Goal: Task Accomplishment & Management: Manage account settings

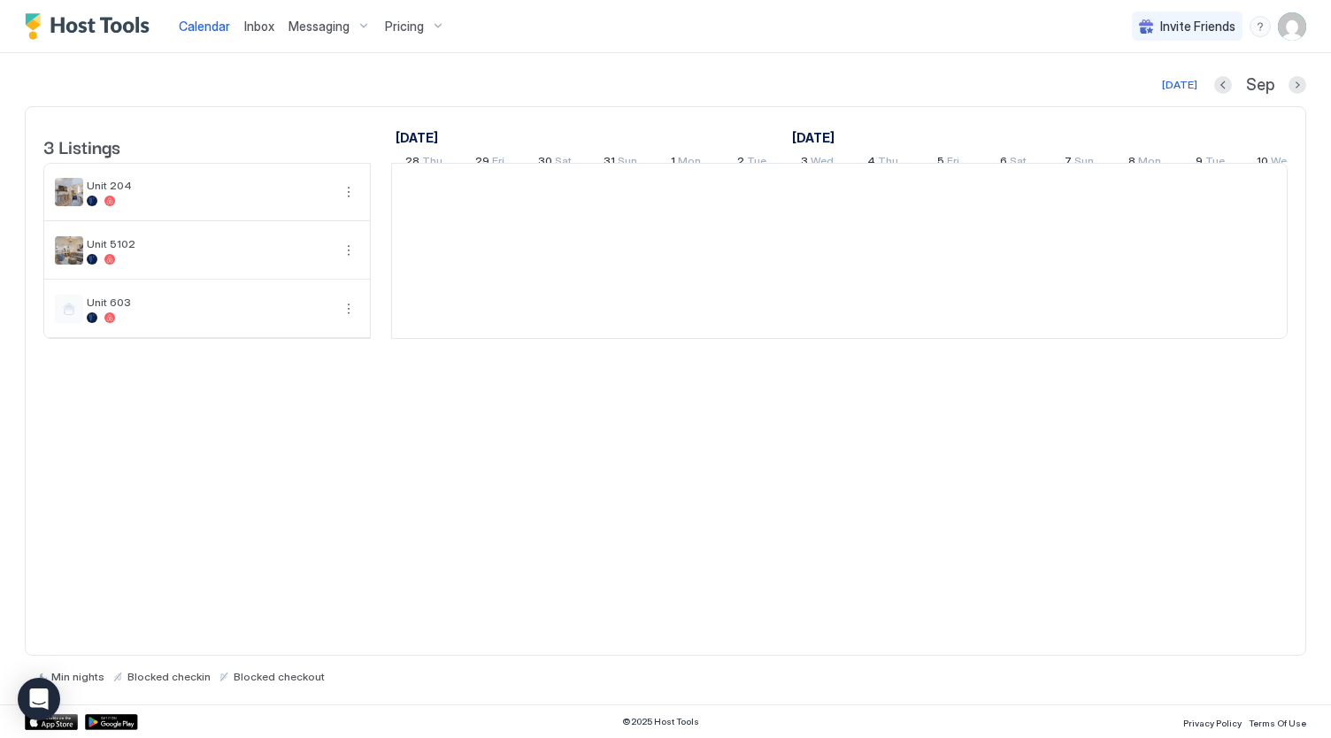
scroll to position [0, 983]
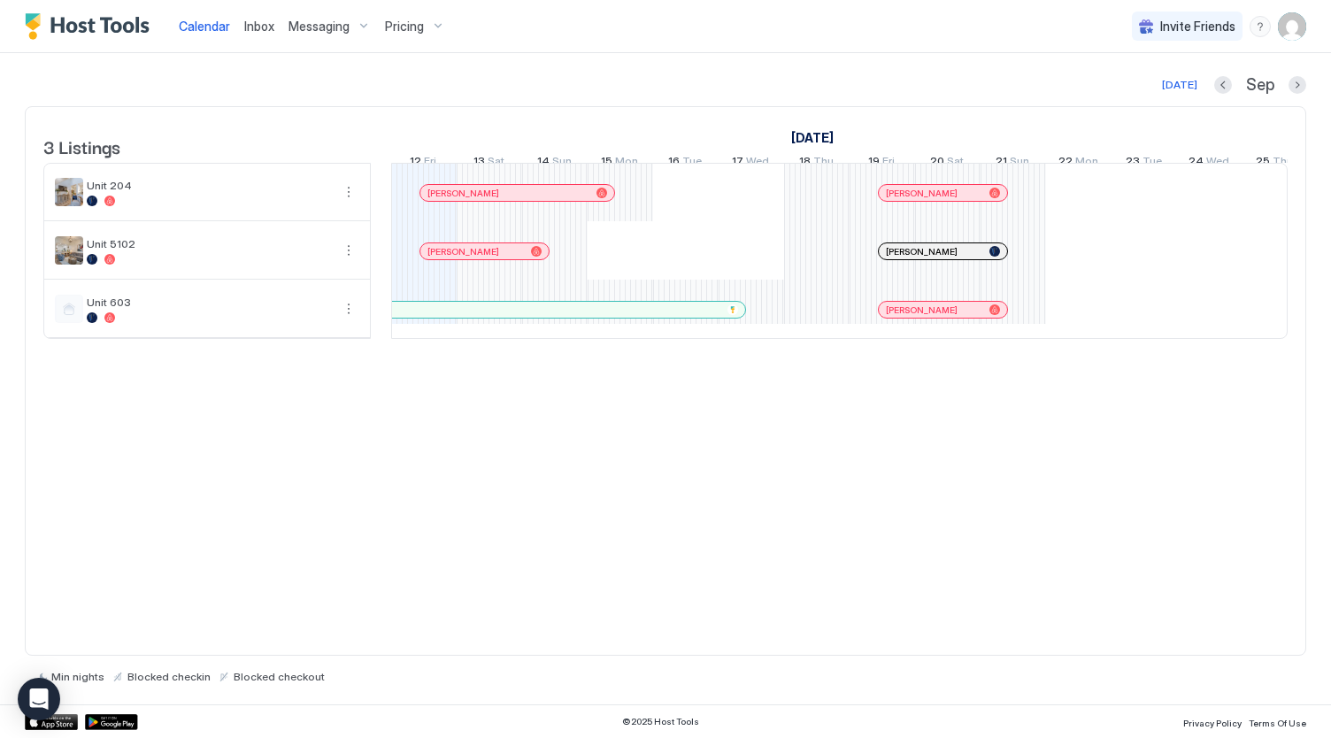
click at [397, 25] on span "Pricing" at bounding box center [404, 27] width 39 height 16
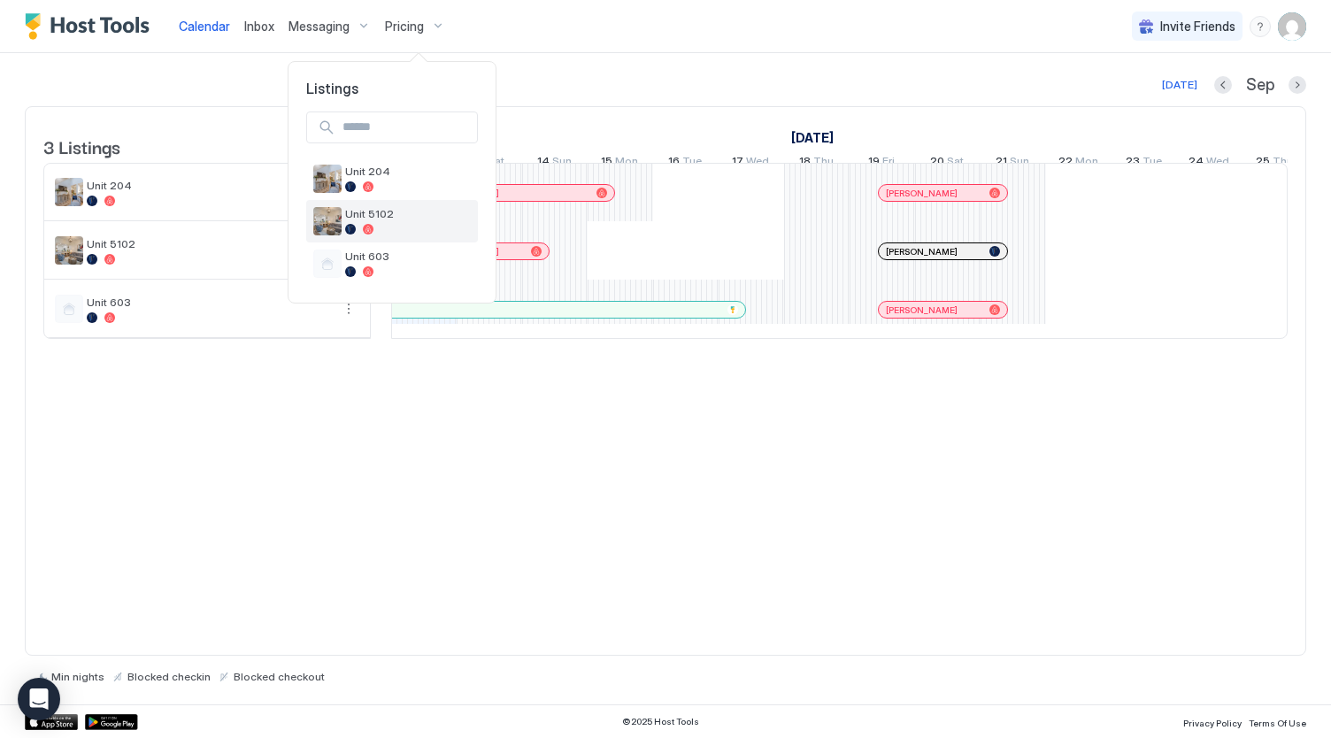
click at [417, 222] on div "Unit 5102" at bounding box center [408, 220] width 126 height 27
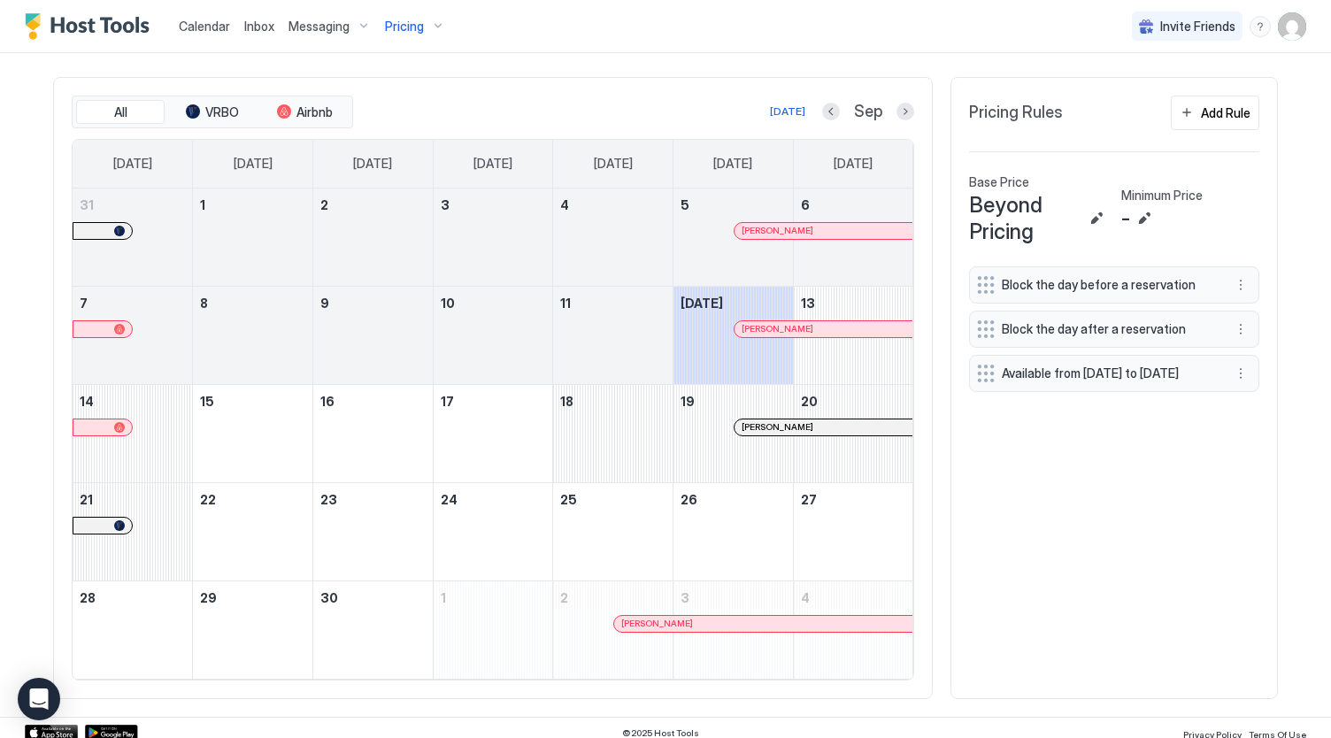
scroll to position [528, 0]
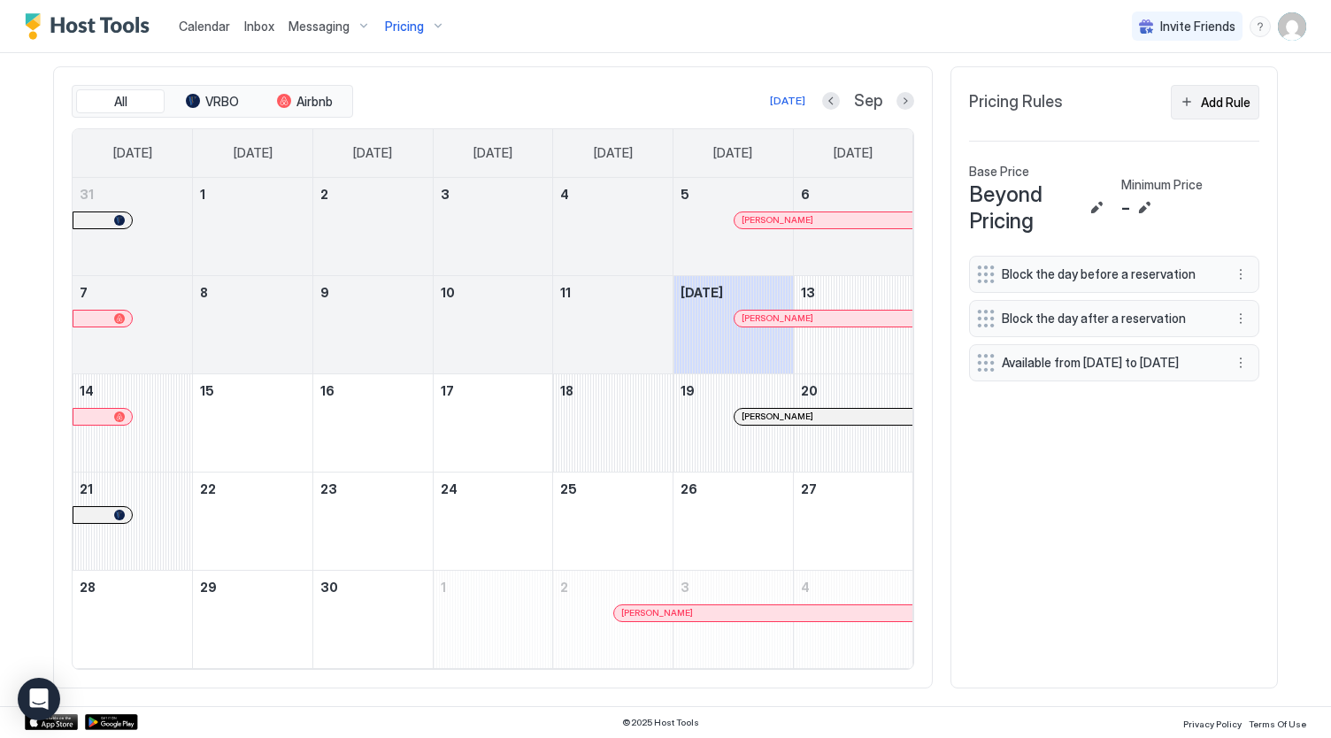
click at [1227, 112] on div "Add Rule" at bounding box center [1226, 102] width 50 height 19
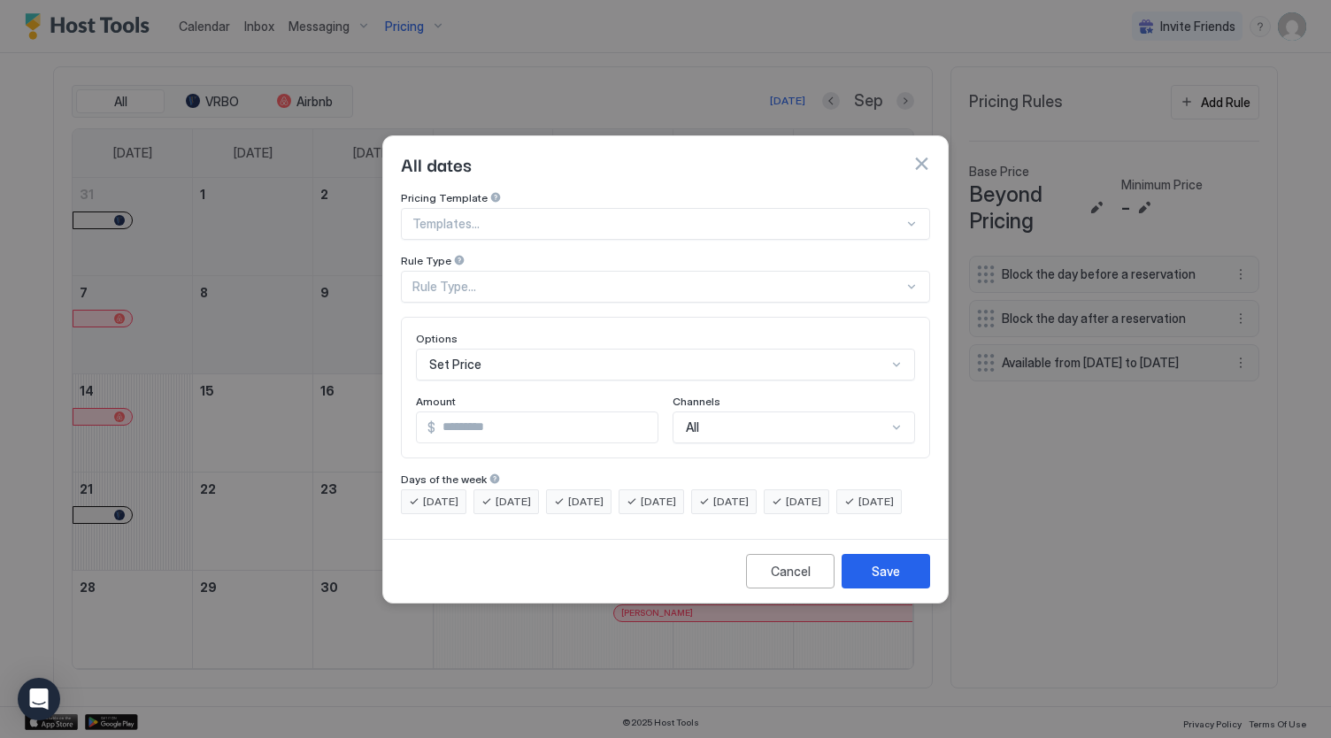
click at [533, 216] on div at bounding box center [657, 224] width 491 height 16
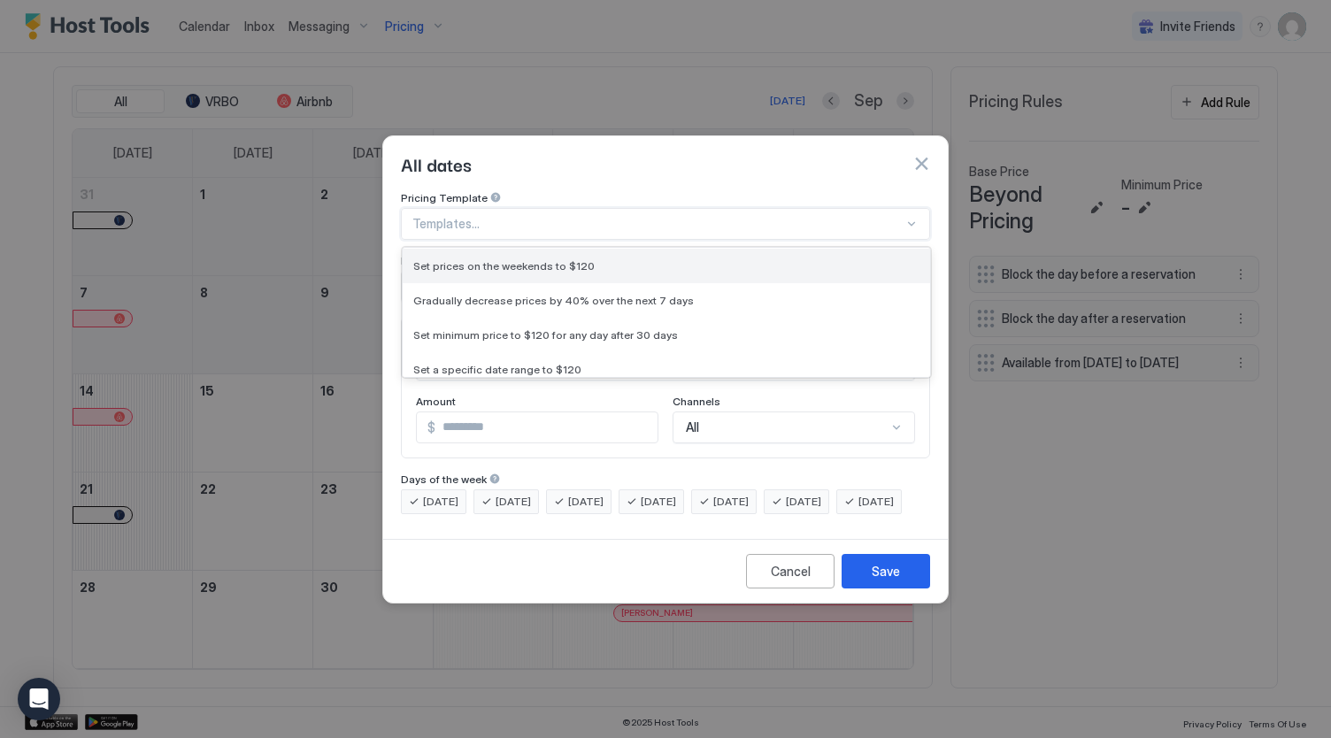
scroll to position [173, 0]
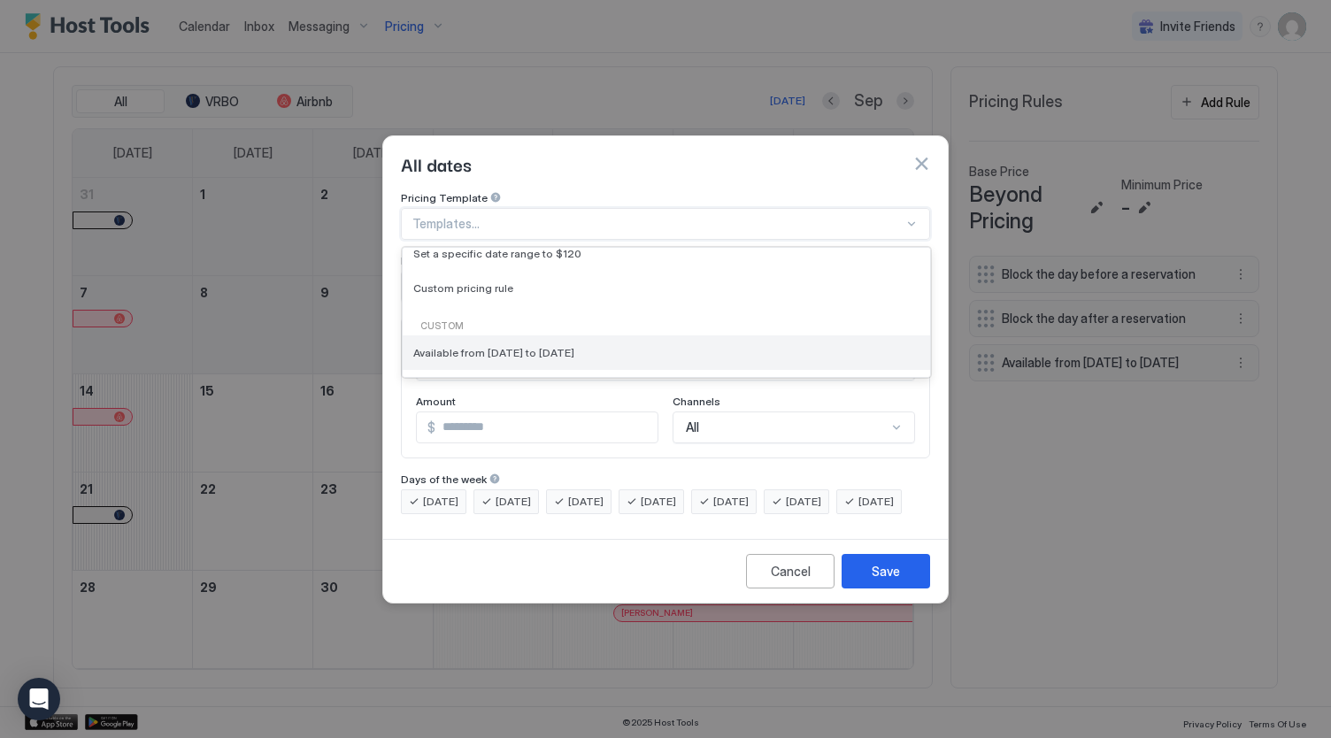
click at [525, 348] on div "Available from [DATE] to [DATE]" at bounding box center [667, 352] width 528 height 35
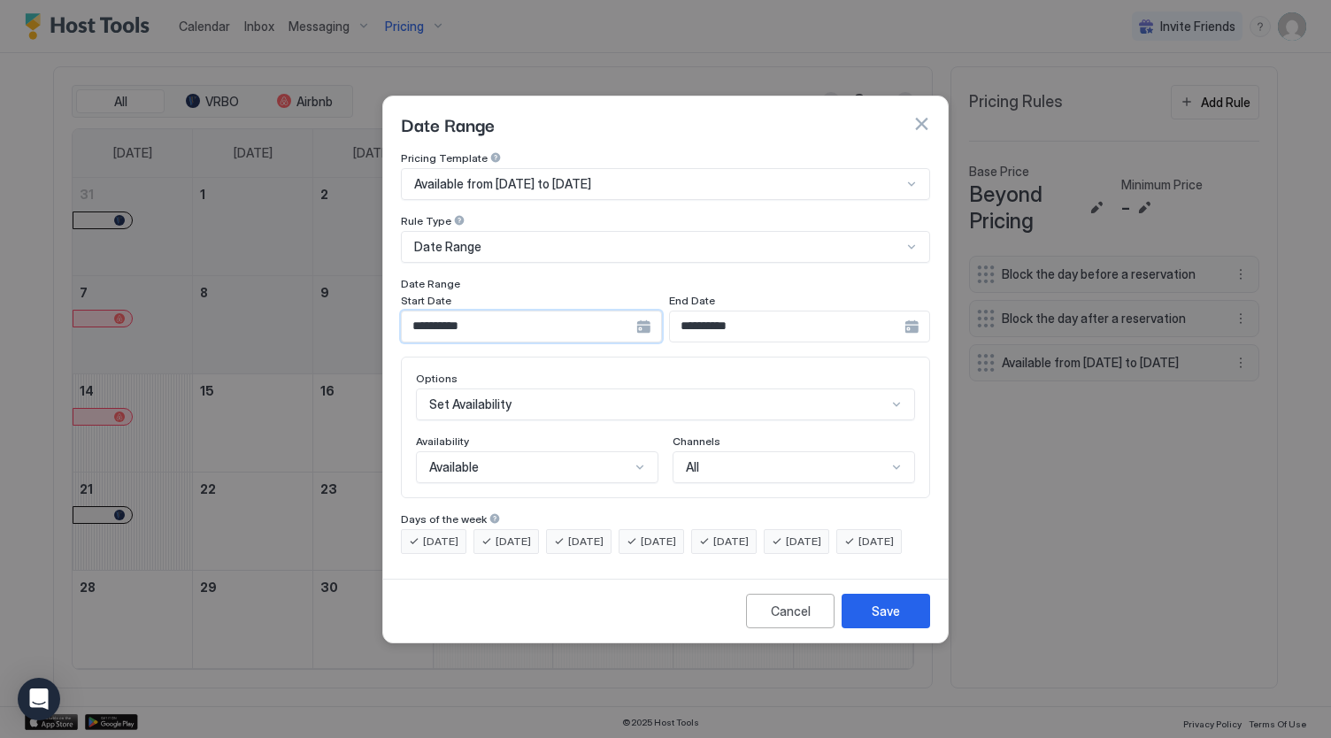
click at [576, 312] on input "**********" at bounding box center [519, 327] width 235 height 30
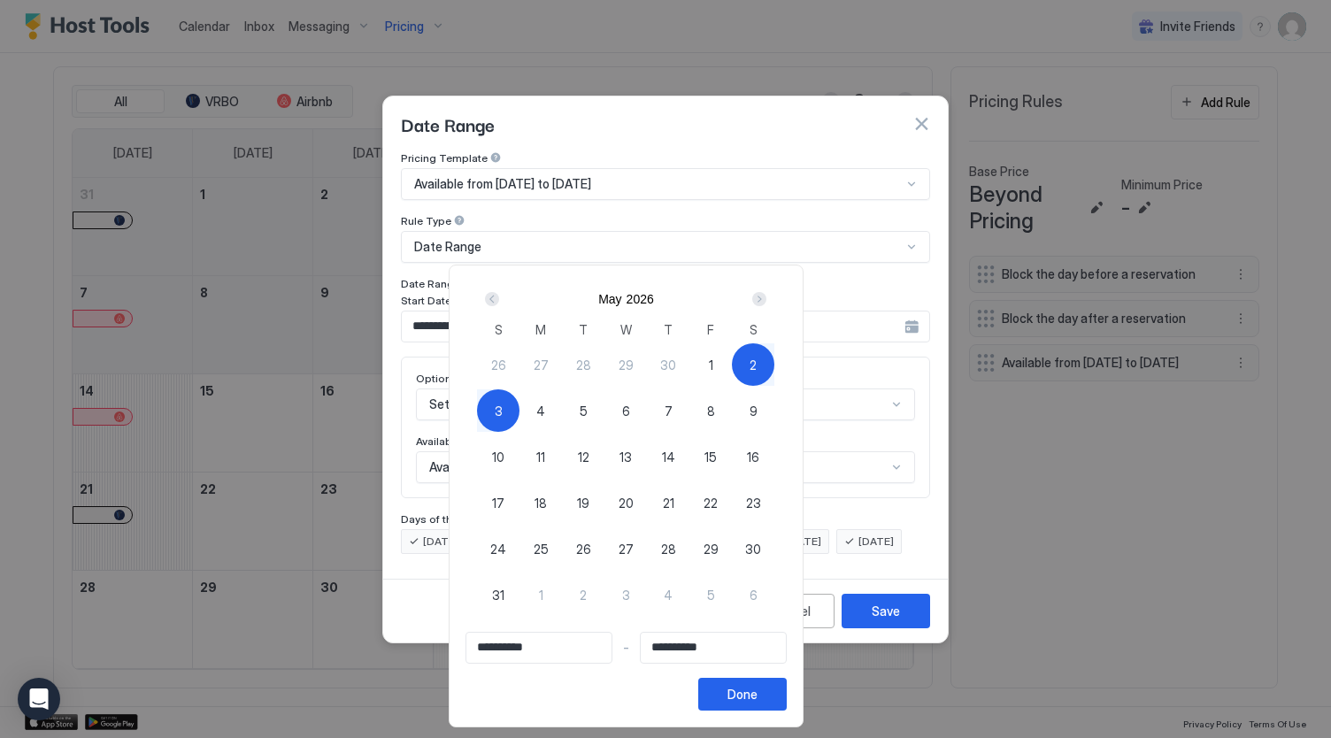
click at [499, 303] on div "Prev" at bounding box center [492, 299] width 14 height 14
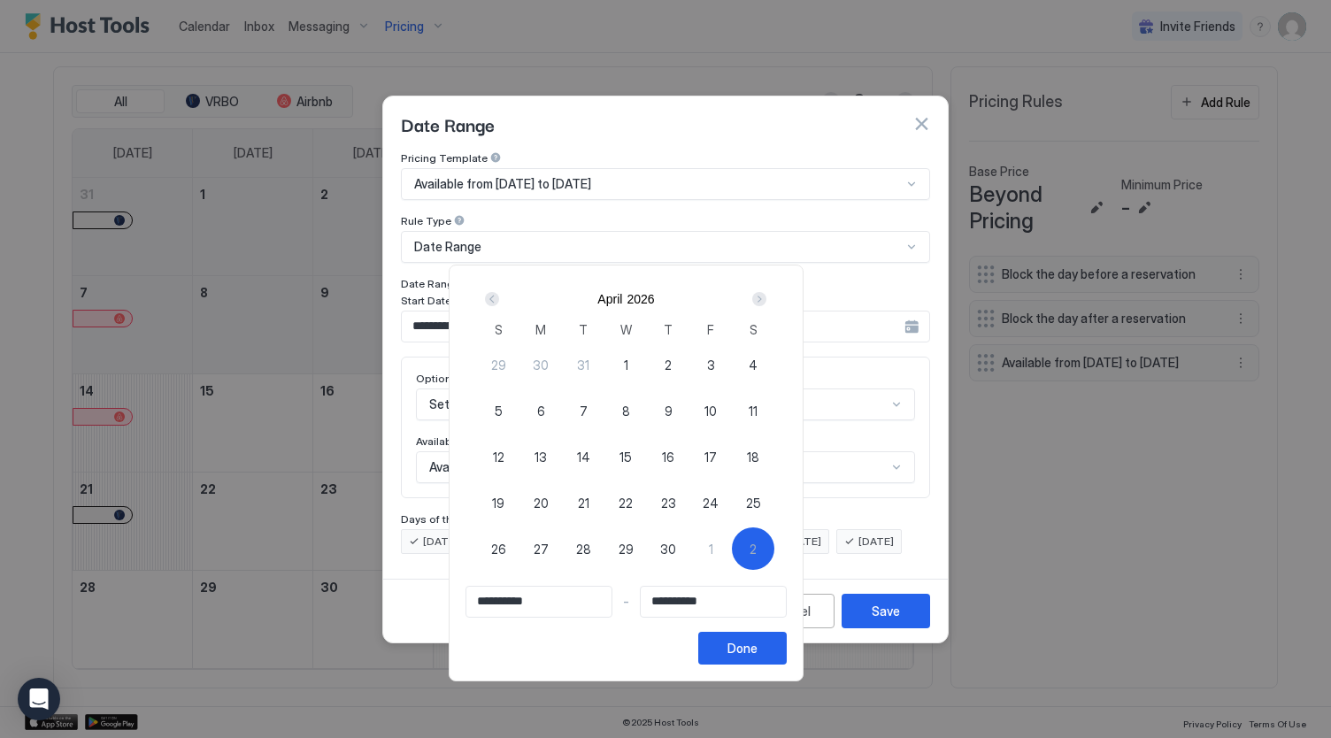
click at [499, 303] on div "Prev" at bounding box center [492, 299] width 14 height 14
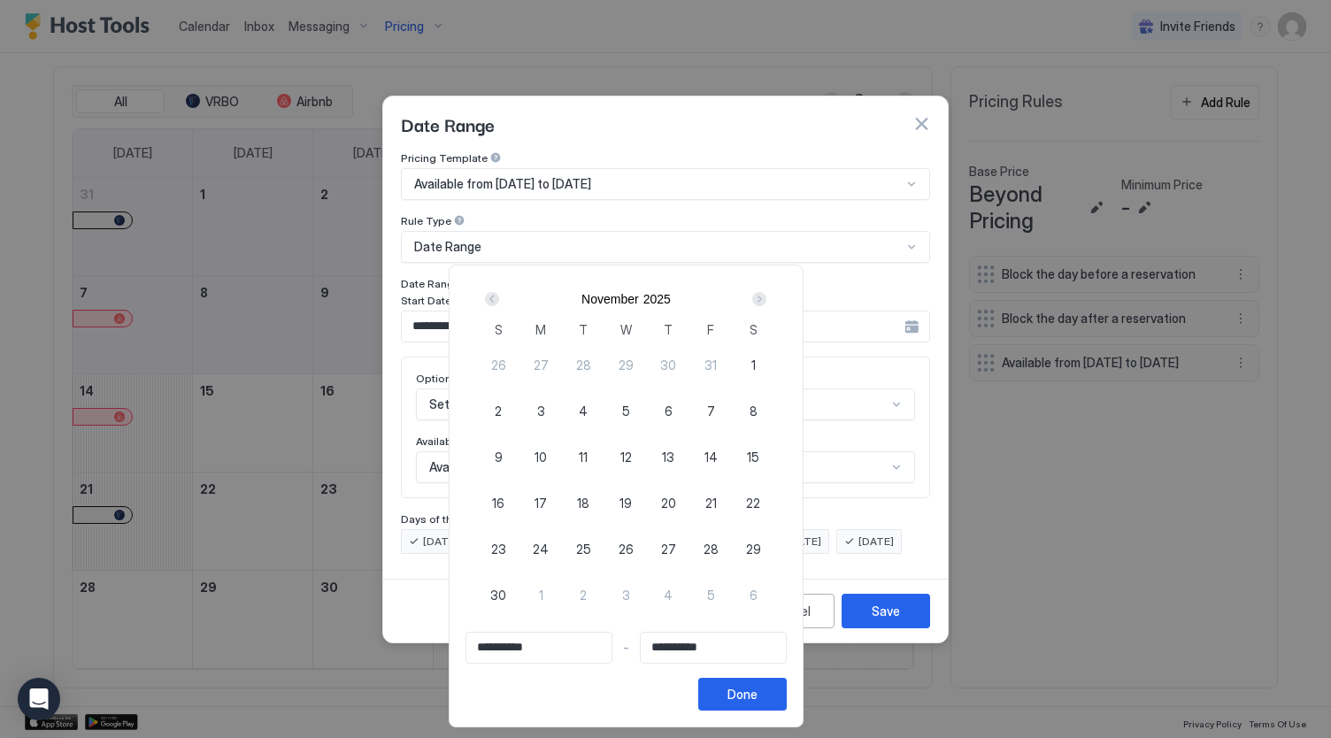
click at [499, 303] on div "Prev" at bounding box center [492, 299] width 14 height 14
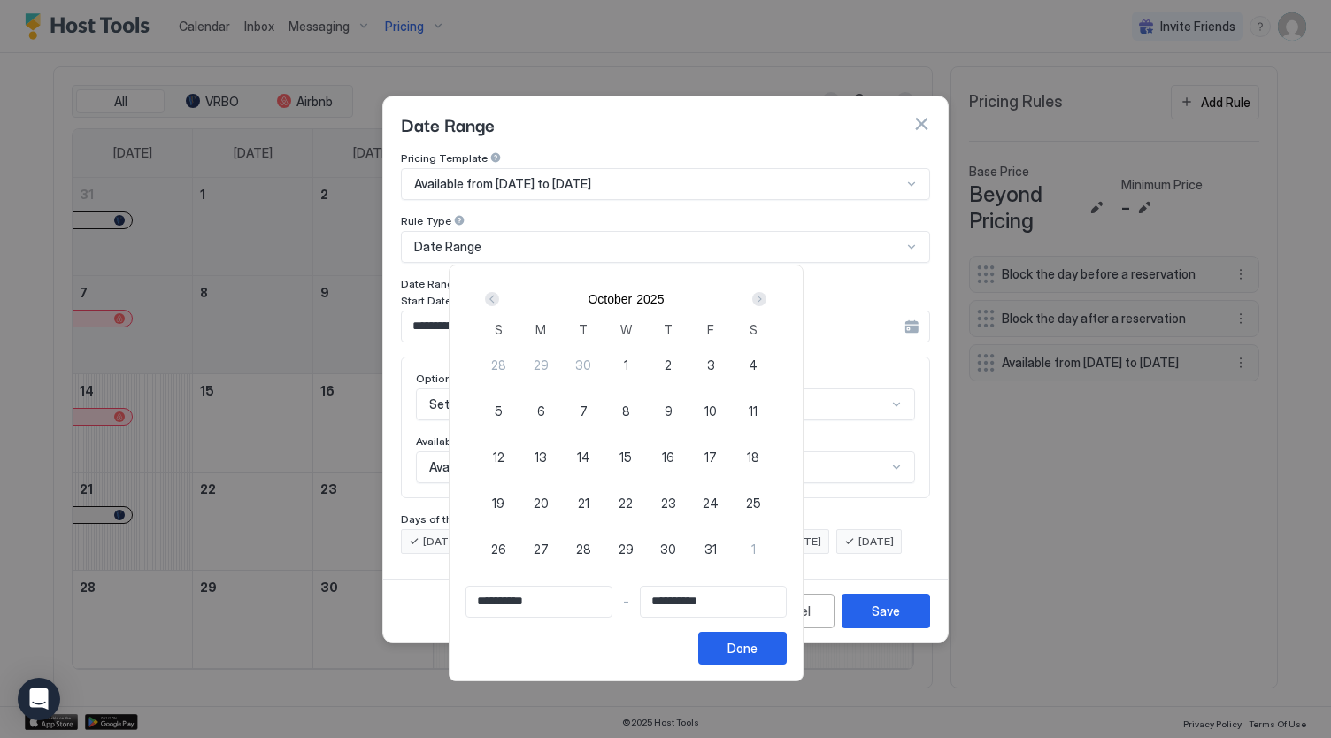
click at [499, 303] on div "Prev" at bounding box center [492, 299] width 14 height 14
click at [675, 463] on span "18" at bounding box center [668, 457] width 12 height 19
type input "**********"
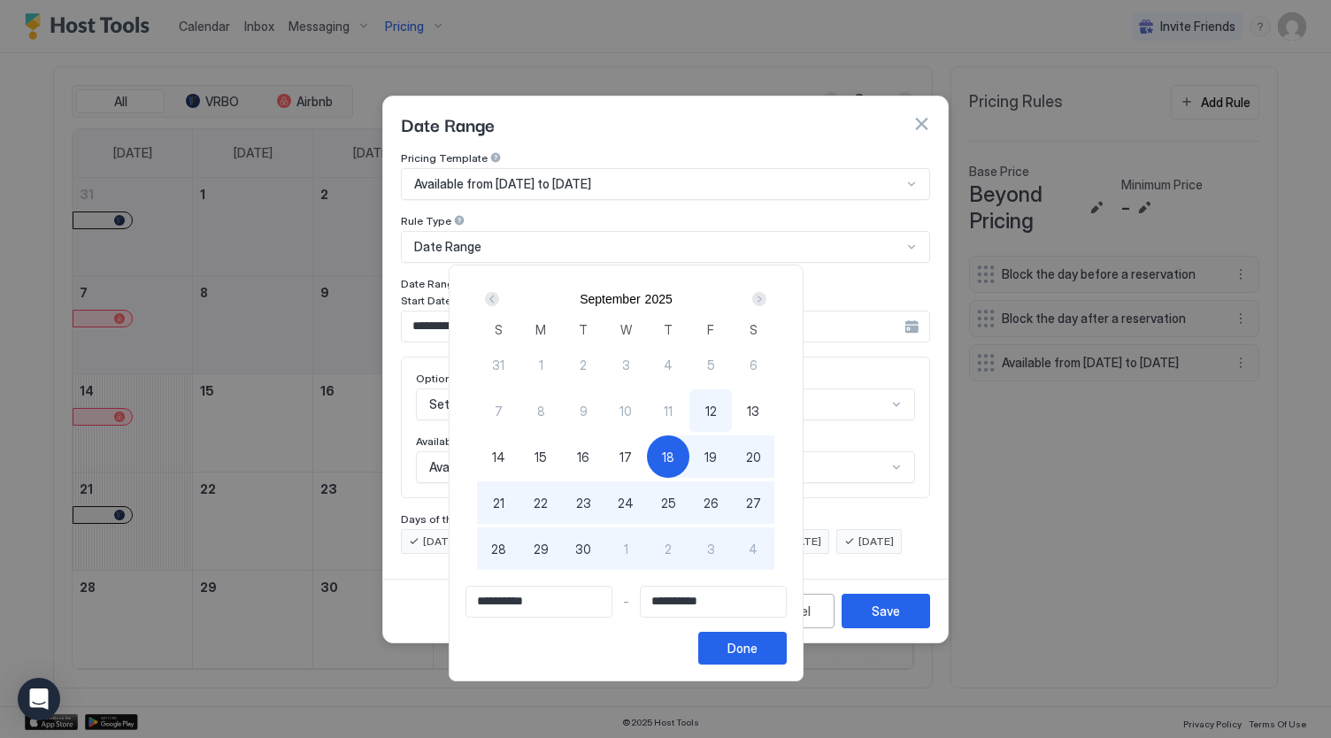
click at [732, 466] on div "19" at bounding box center [711, 457] width 42 height 42
type input "**********"
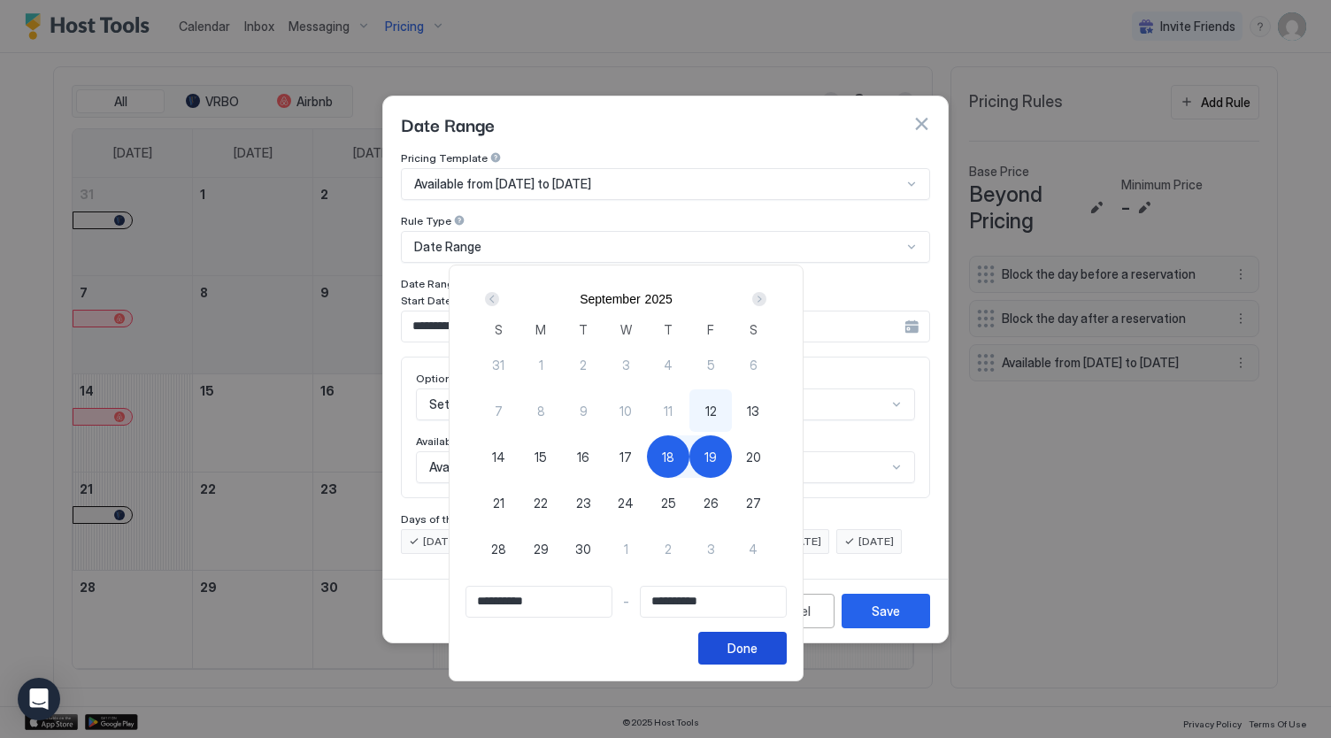
click at [787, 647] on button "Done" at bounding box center [742, 648] width 89 height 33
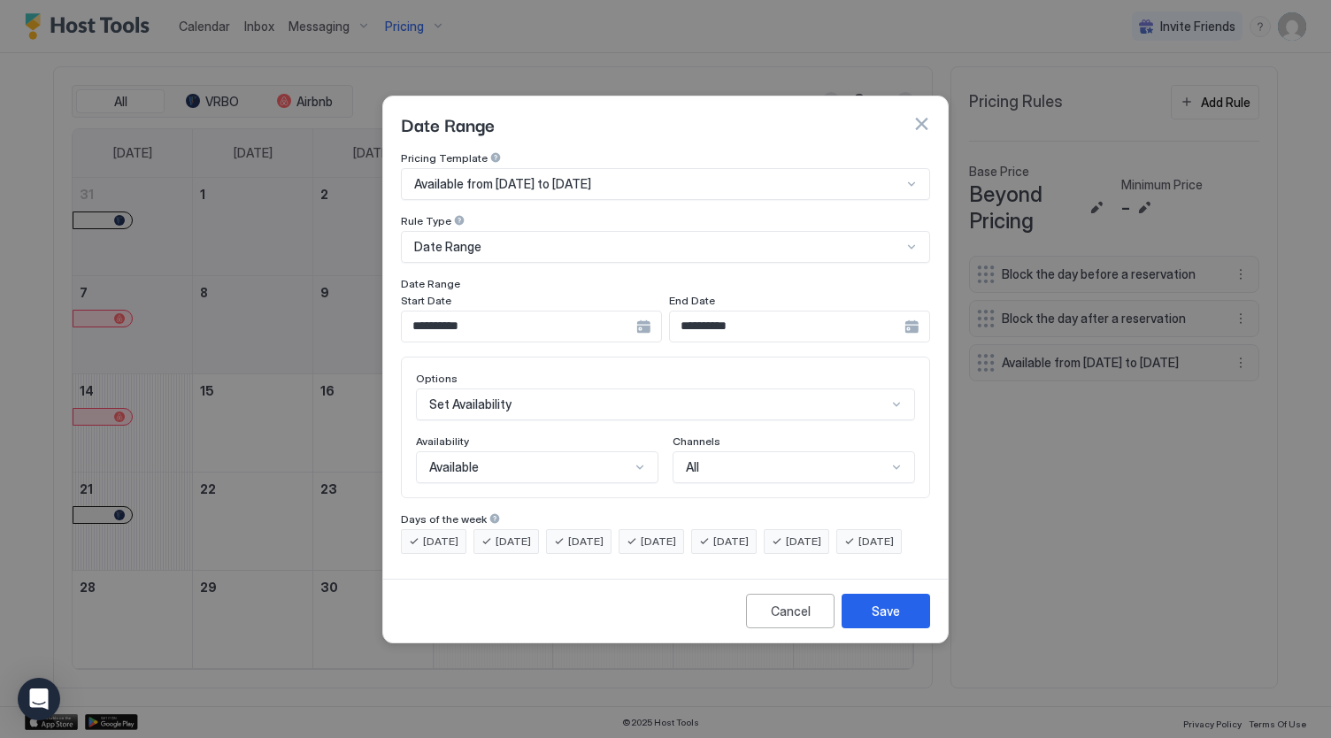
click at [632, 395] on div "Set Availability" at bounding box center [665, 405] width 499 height 32
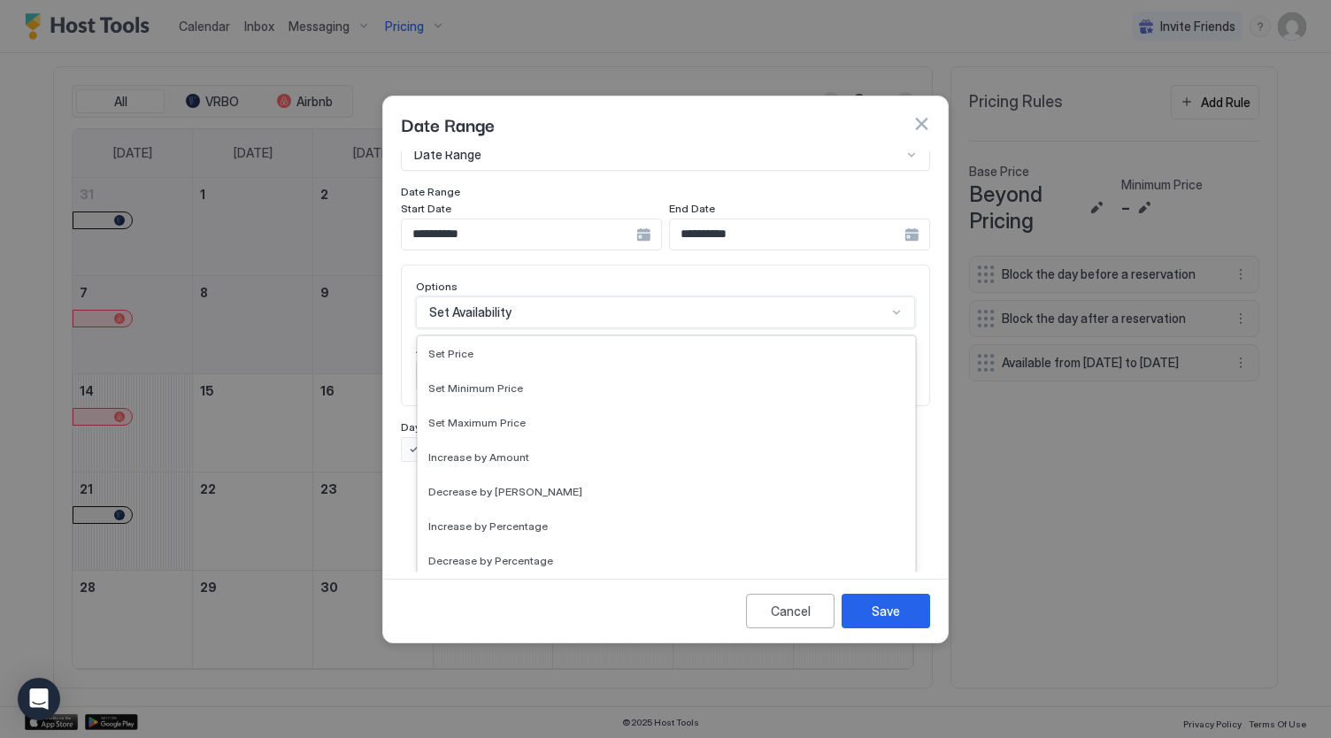
scroll to position [264, 0]
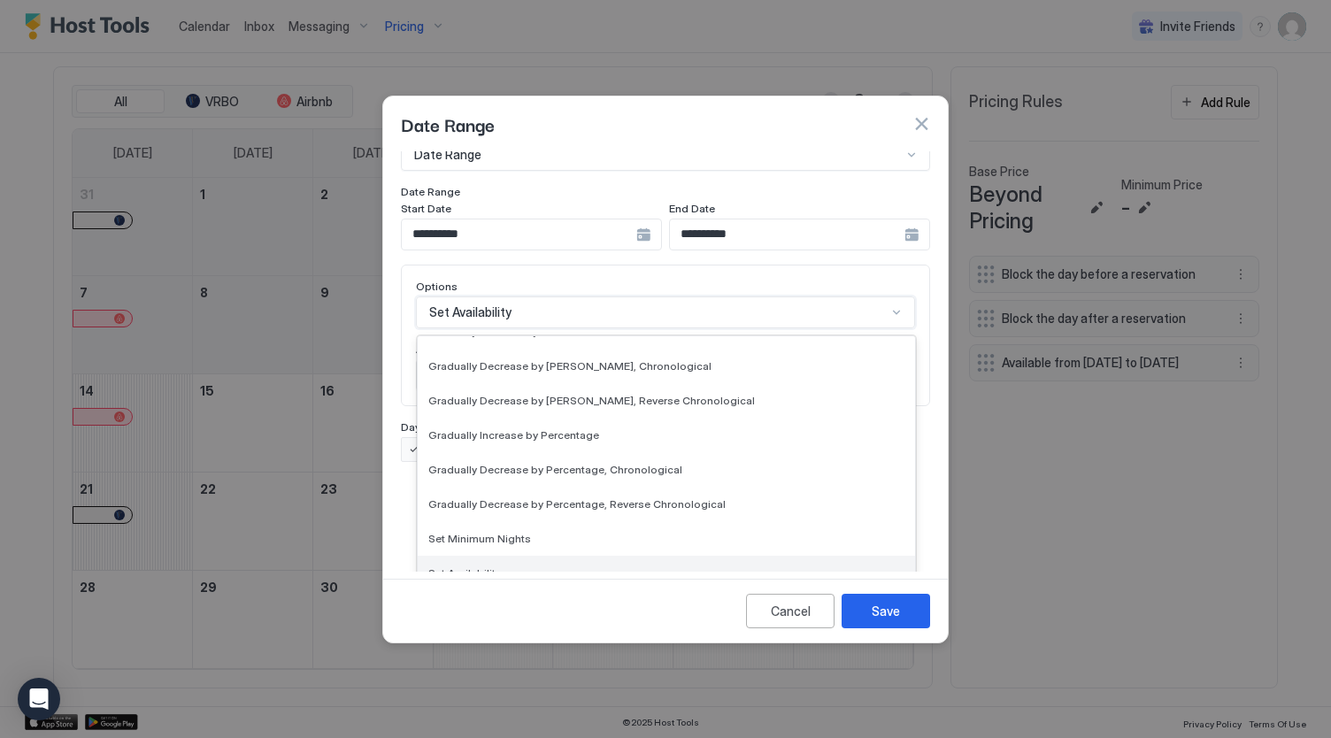
click at [563, 567] on div "Set Availability" at bounding box center [666, 573] width 476 height 13
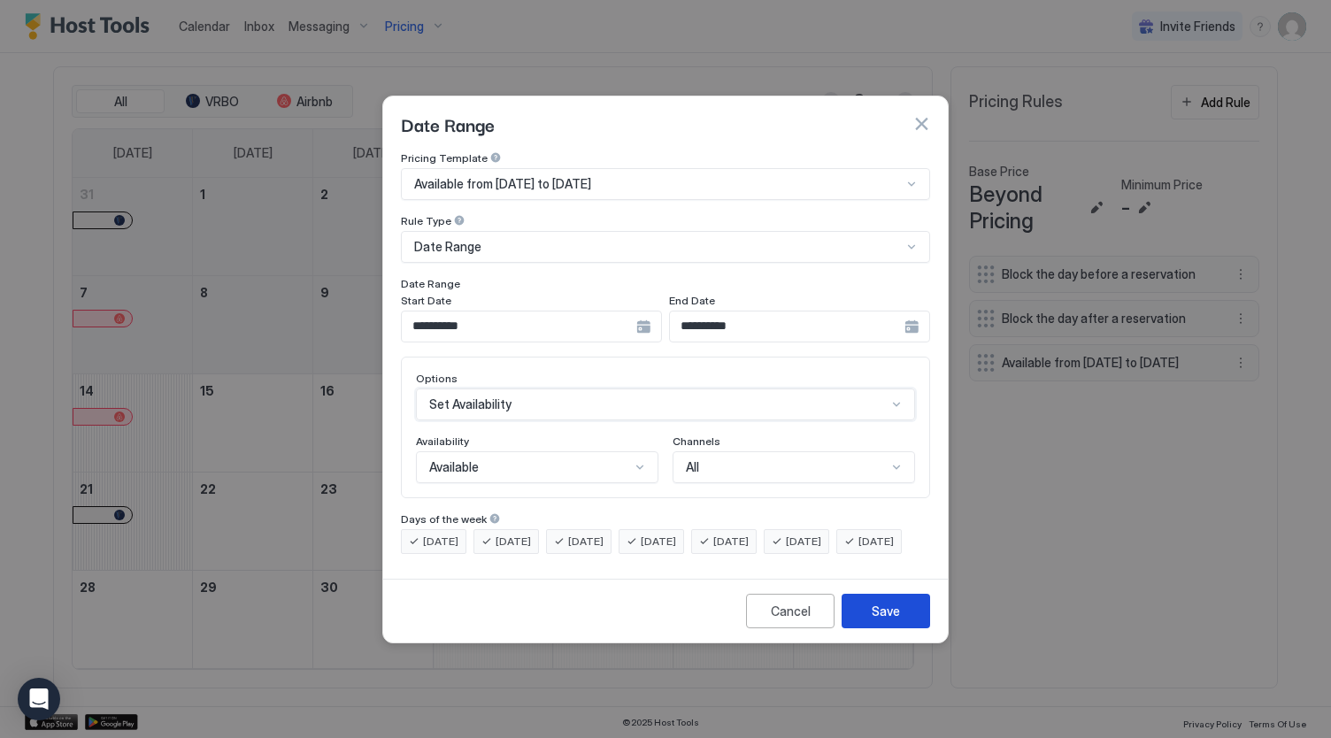
click at [870, 625] on button "Save" at bounding box center [886, 611] width 89 height 35
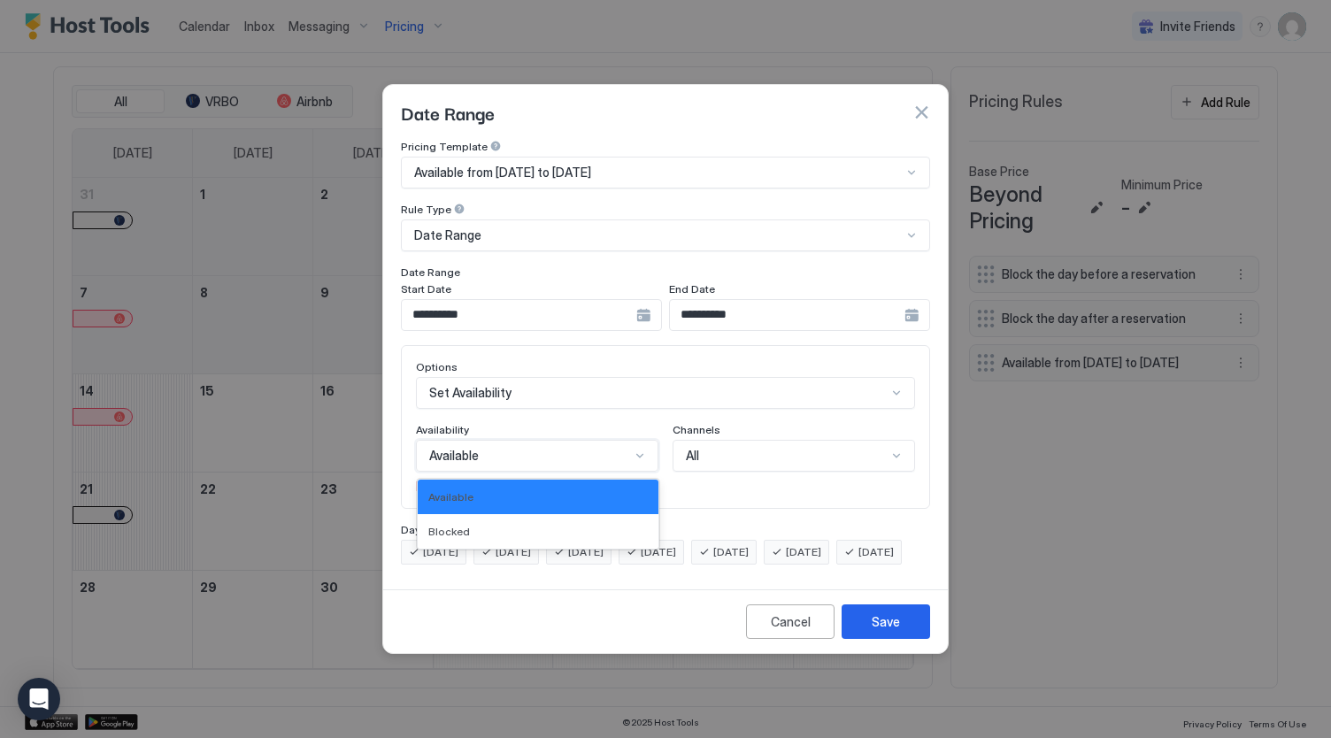
click at [563, 455] on div "Available" at bounding box center [537, 456] width 243 height 32
click at [554, 490] on div "Available" at bounding box center [538, 496] width 220 height 13
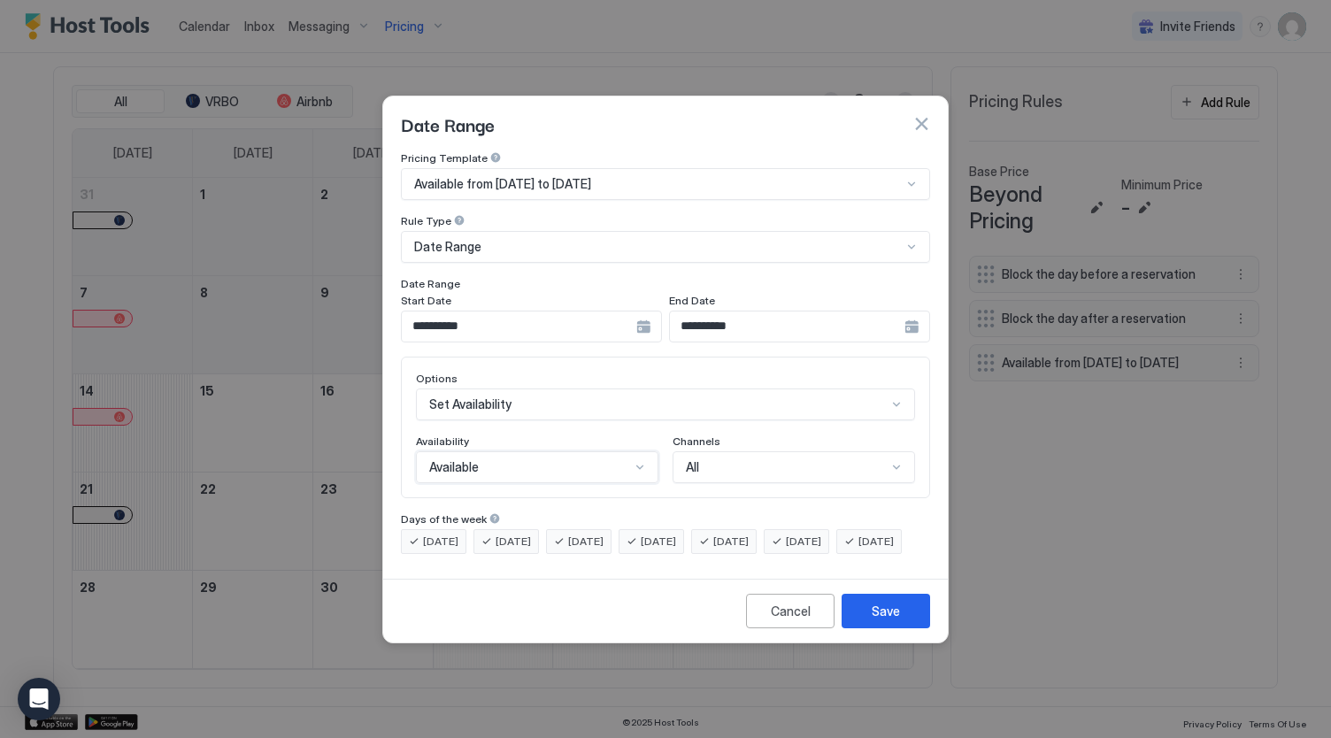
click at [875, 621] on div "Save" at bounding box center [886, 611] width 28 height 19
click at [883, 621] on div "Save" at bounding box center [886, 611] width 28 height 19
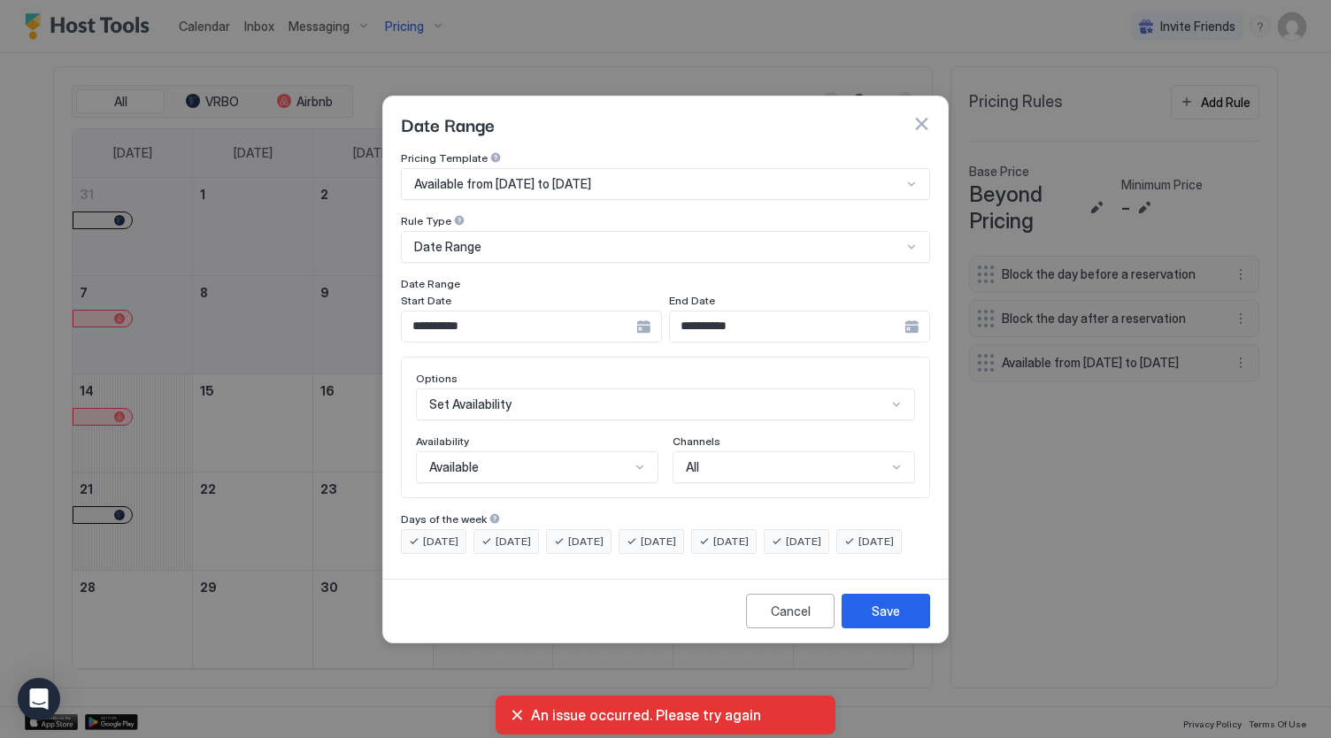
click at [923, 115] on button "button" at bounding box center [922, 124] width 18 height 18
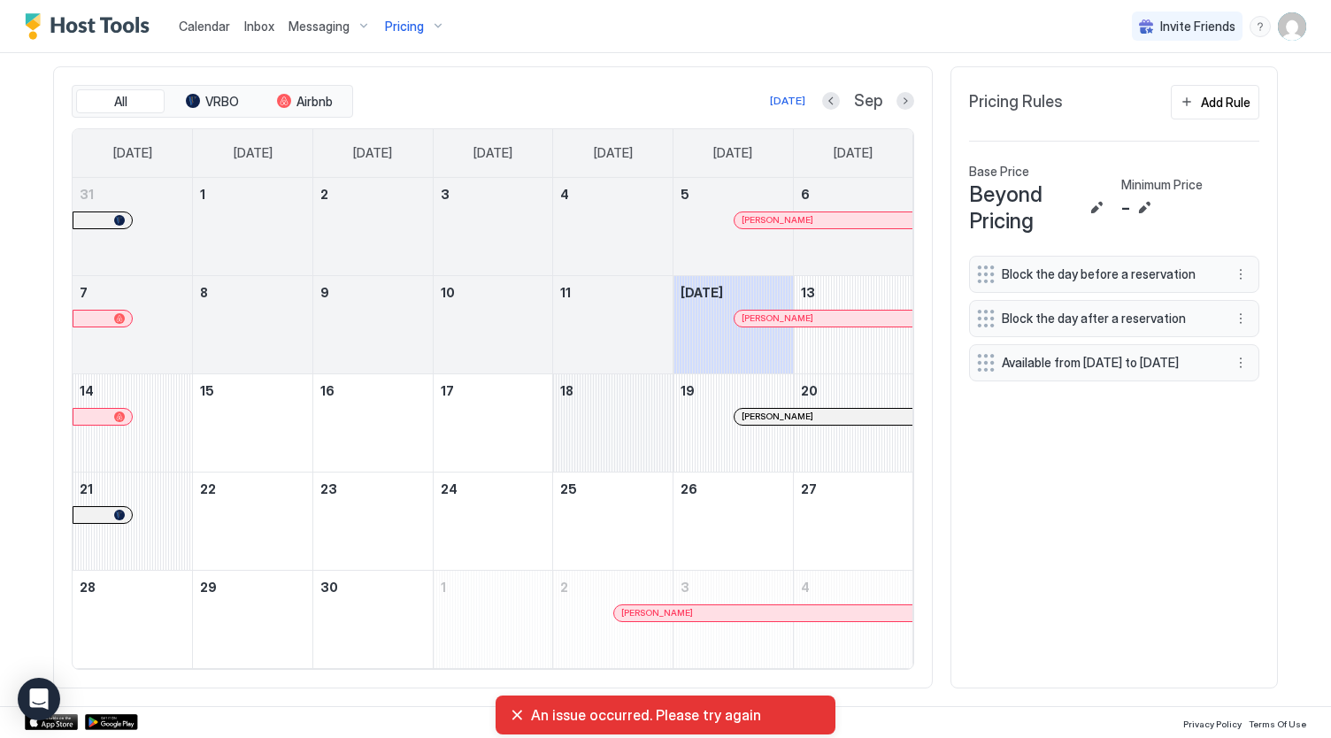
click at [621, 422] on div "September 18, 2025" at bounding box center [612, 422] width 119 height 97
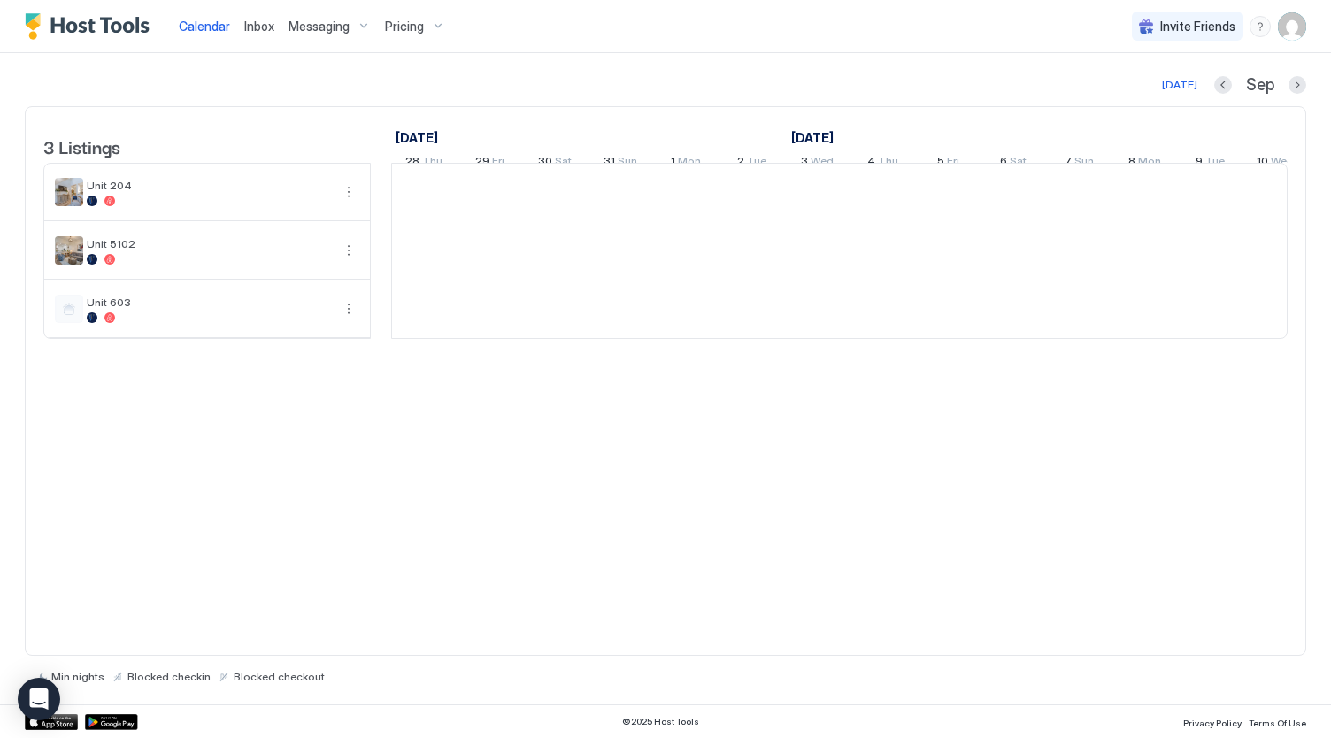
scroll to position [0, 983]
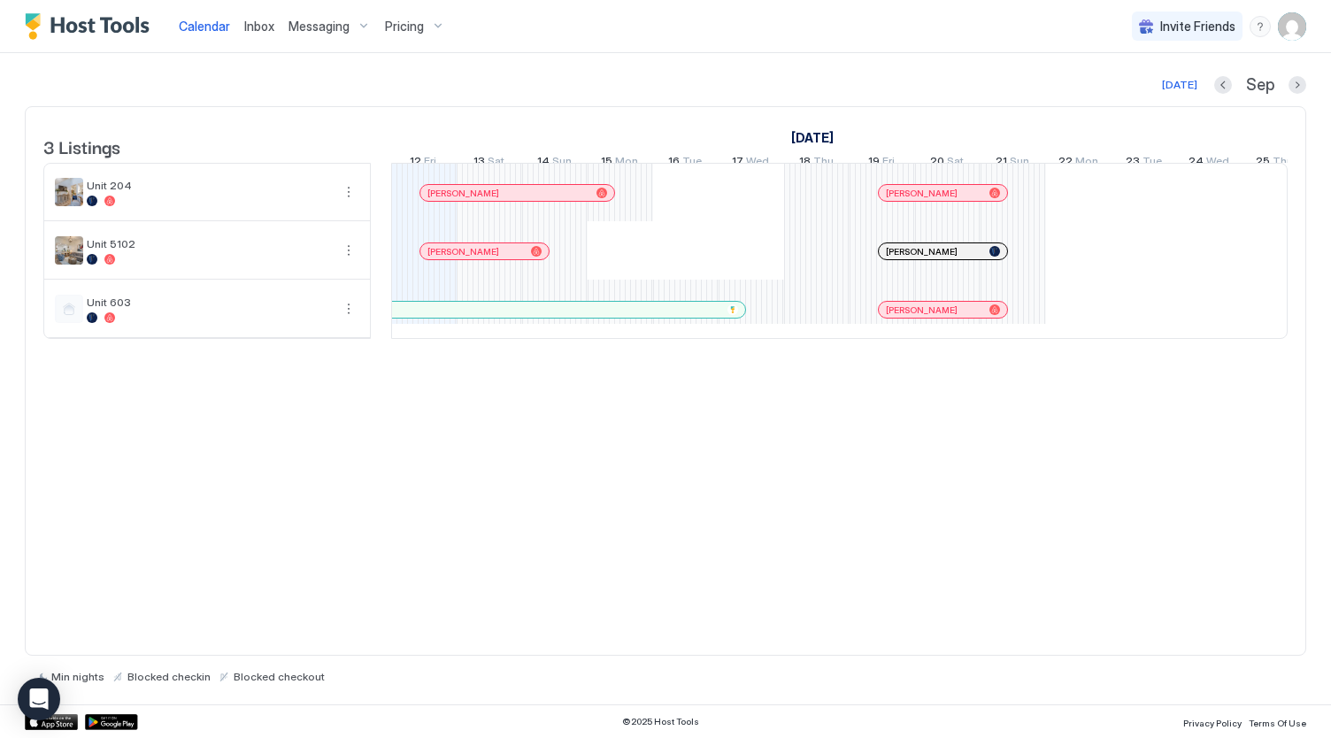
click at [405, 28] on span "Pricing" at bounding box center [404, 27] width 39 height 16
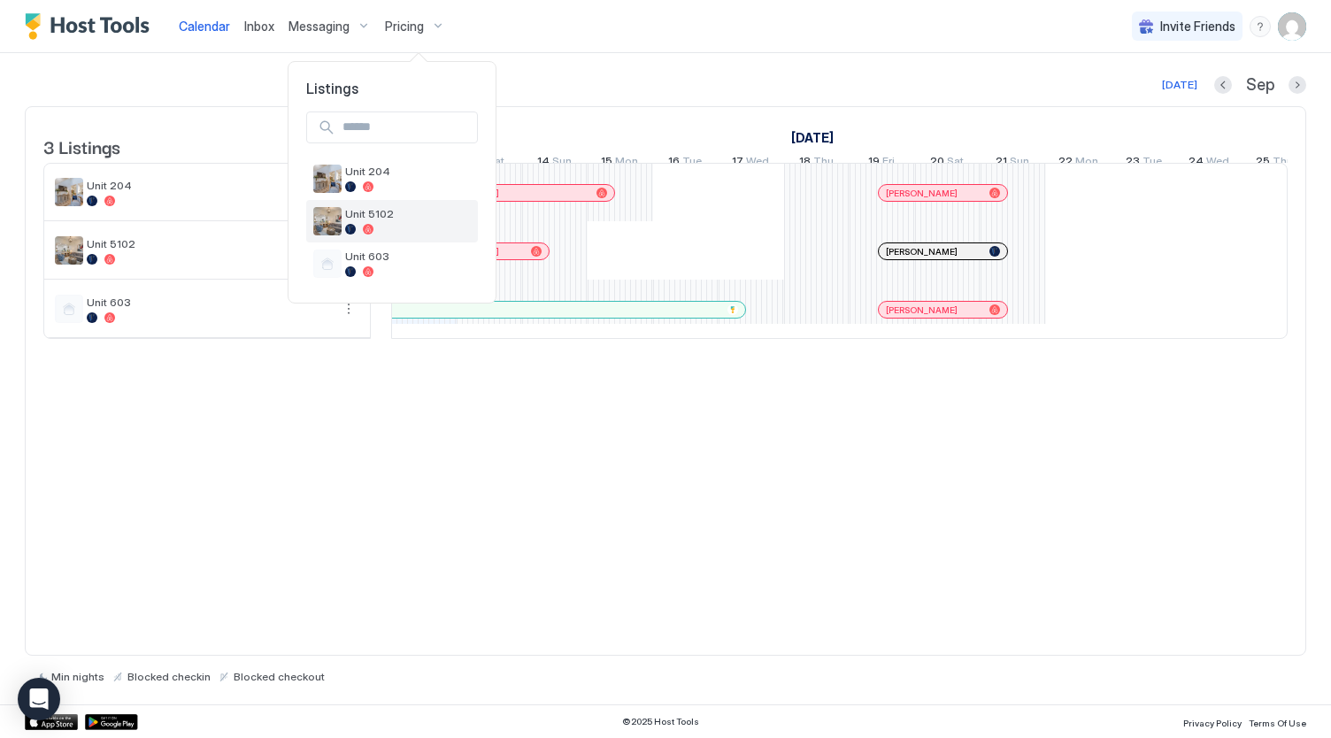
click at [411, 210] on span "Unit 5102" at bounding box center [408, 213] width 126 height 13
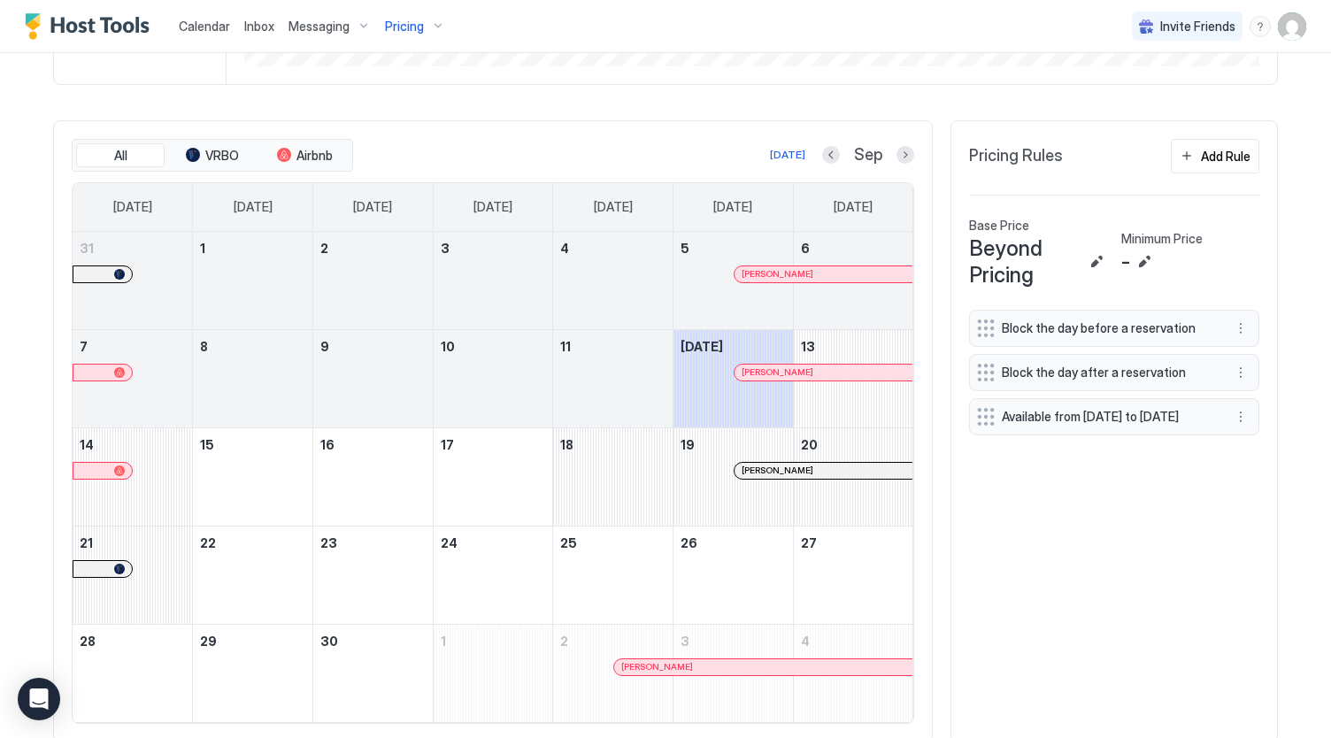
scroll to position [535, 0]
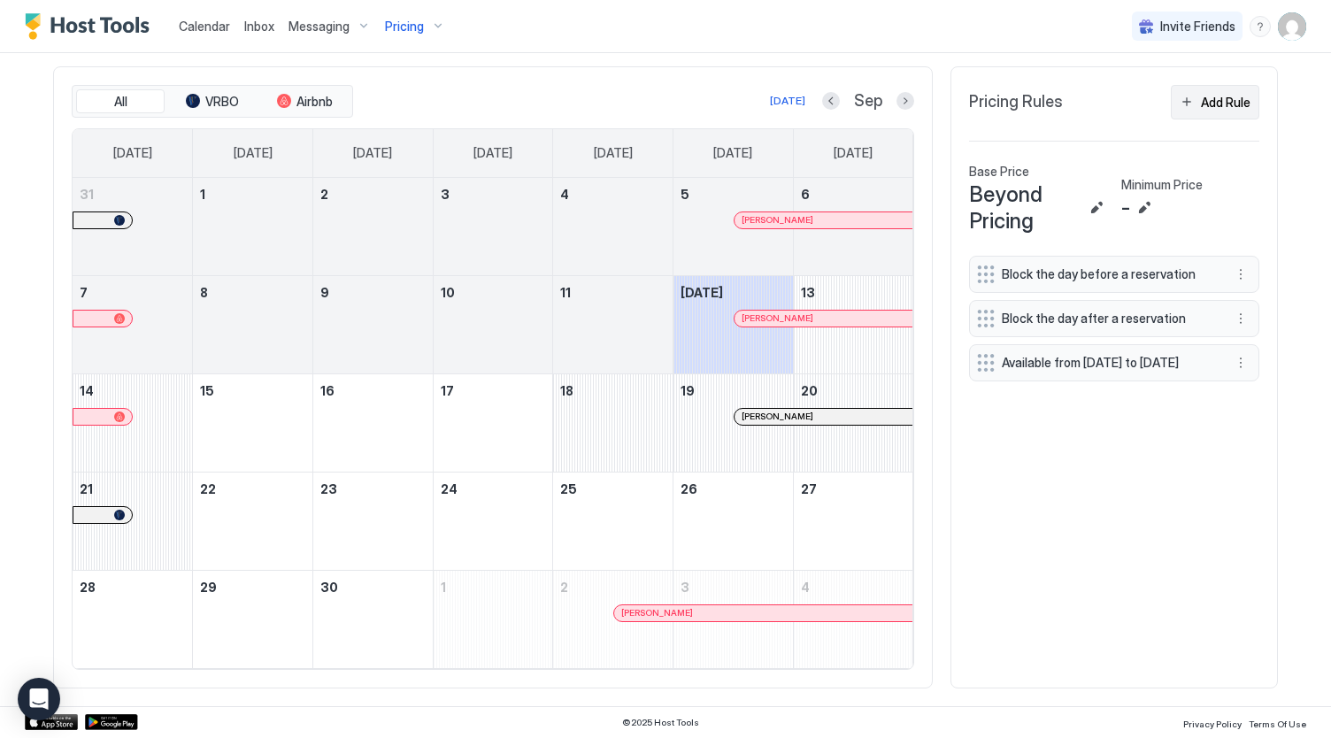
click at [1218, 104] on div "Add Rule" at bounding box center [1226, 102] width 50 height 19
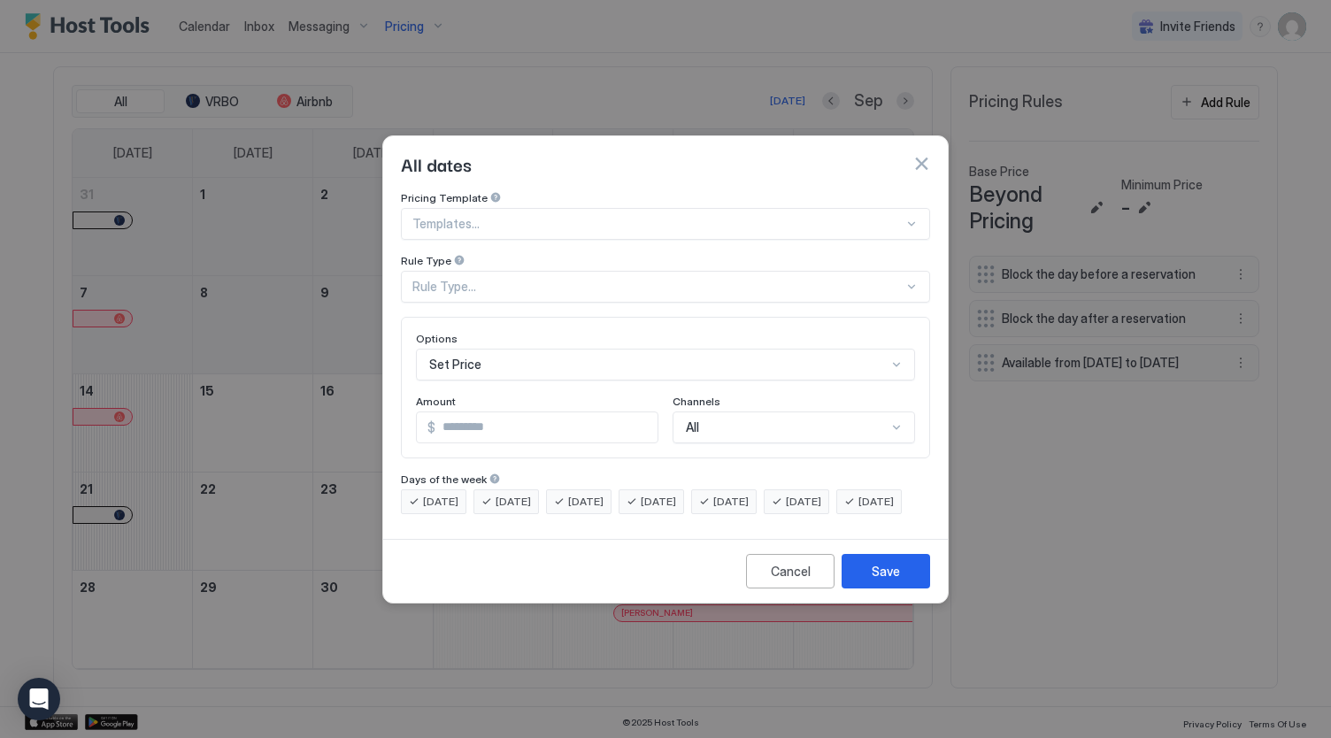
click at [524, 216] on div at bounding box center [657, 224] width 491 height 16
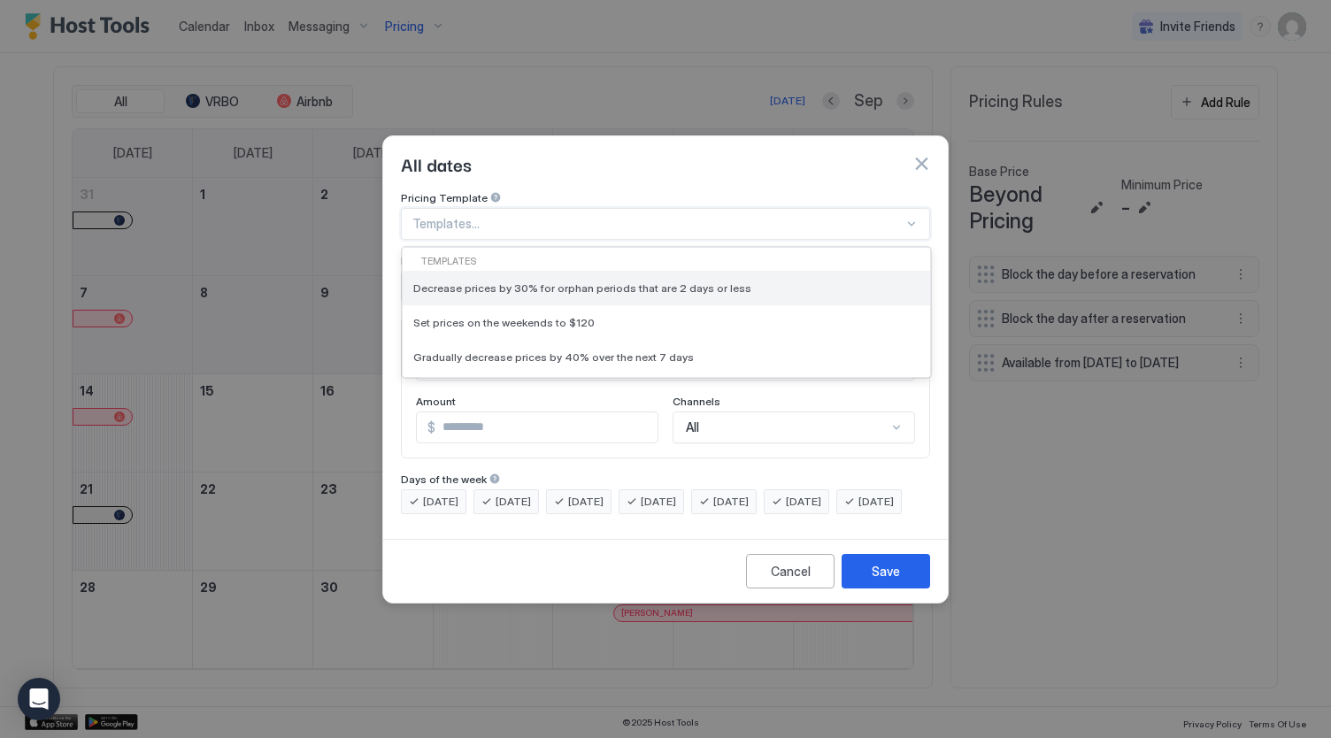
scroll to position [173, 0]
click at [525, 281] on div "Custom pricing rule" at bounding box center [666, 287] width 506 height 13
type input "***"
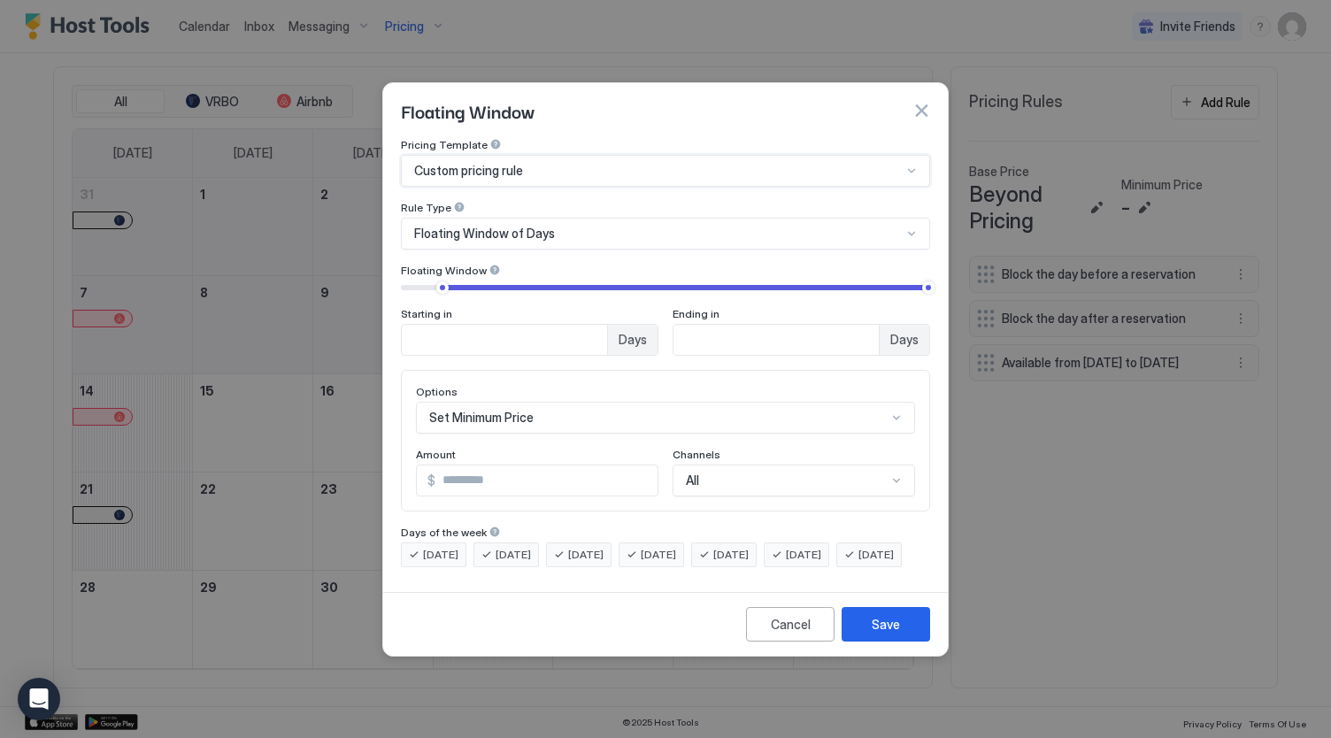
click at [521, 226] on span "Floating Window of Days" at bounding box center [484, 234] width 141 height 16
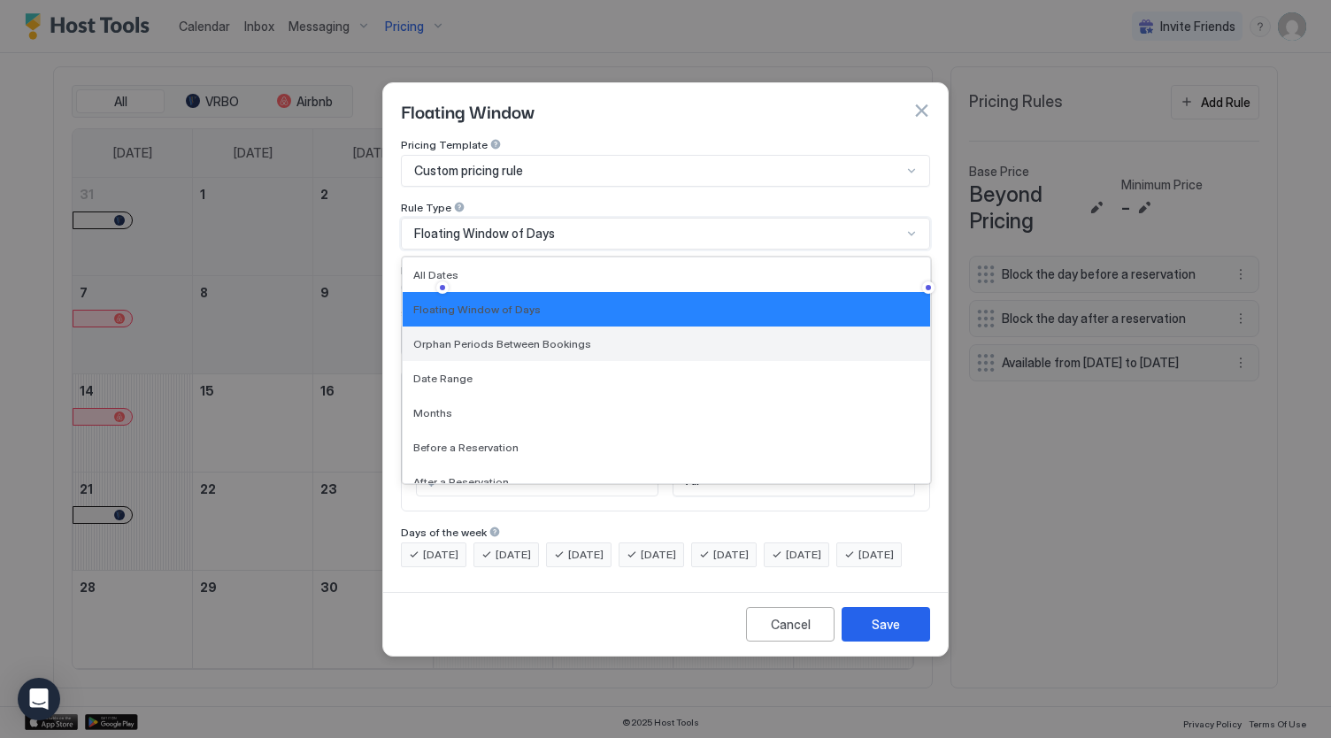
scroll to position [16, 0]
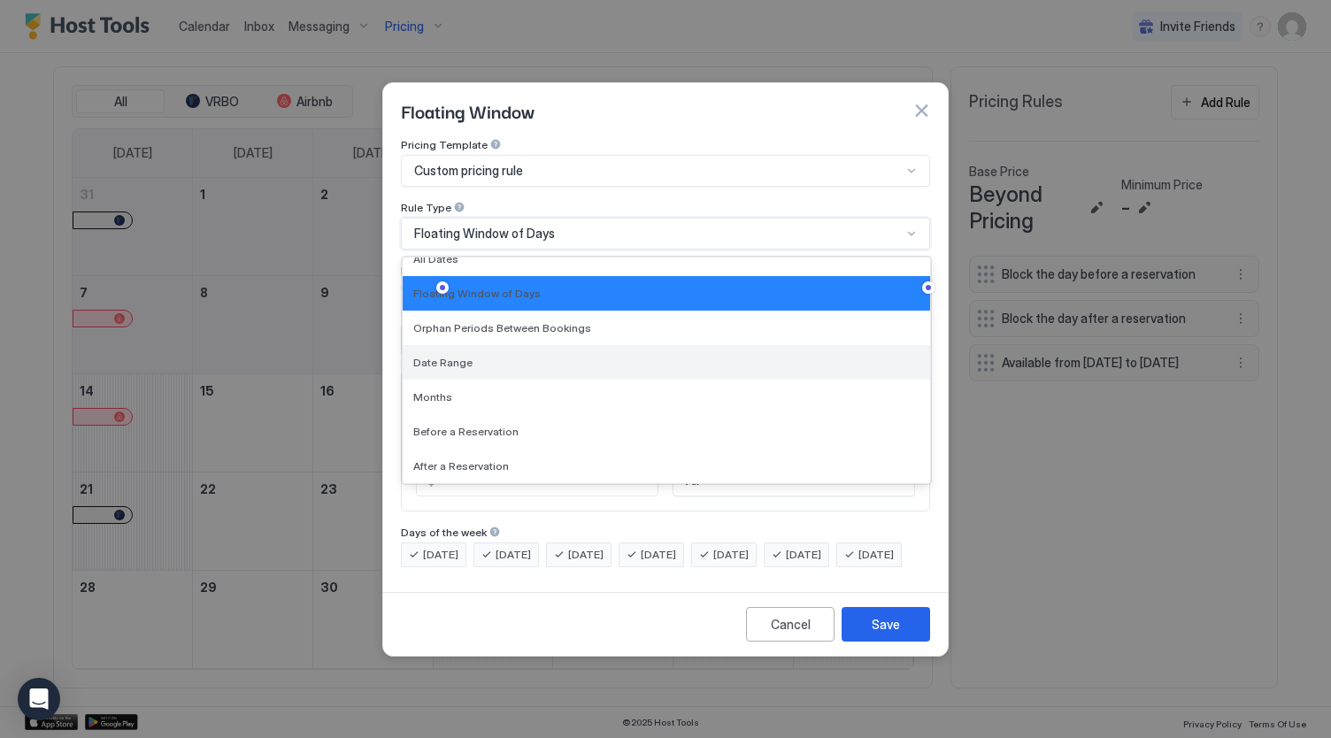
click at [517, 356] on div "Date Range" at bounding box center [666, 362] width 506 height 13
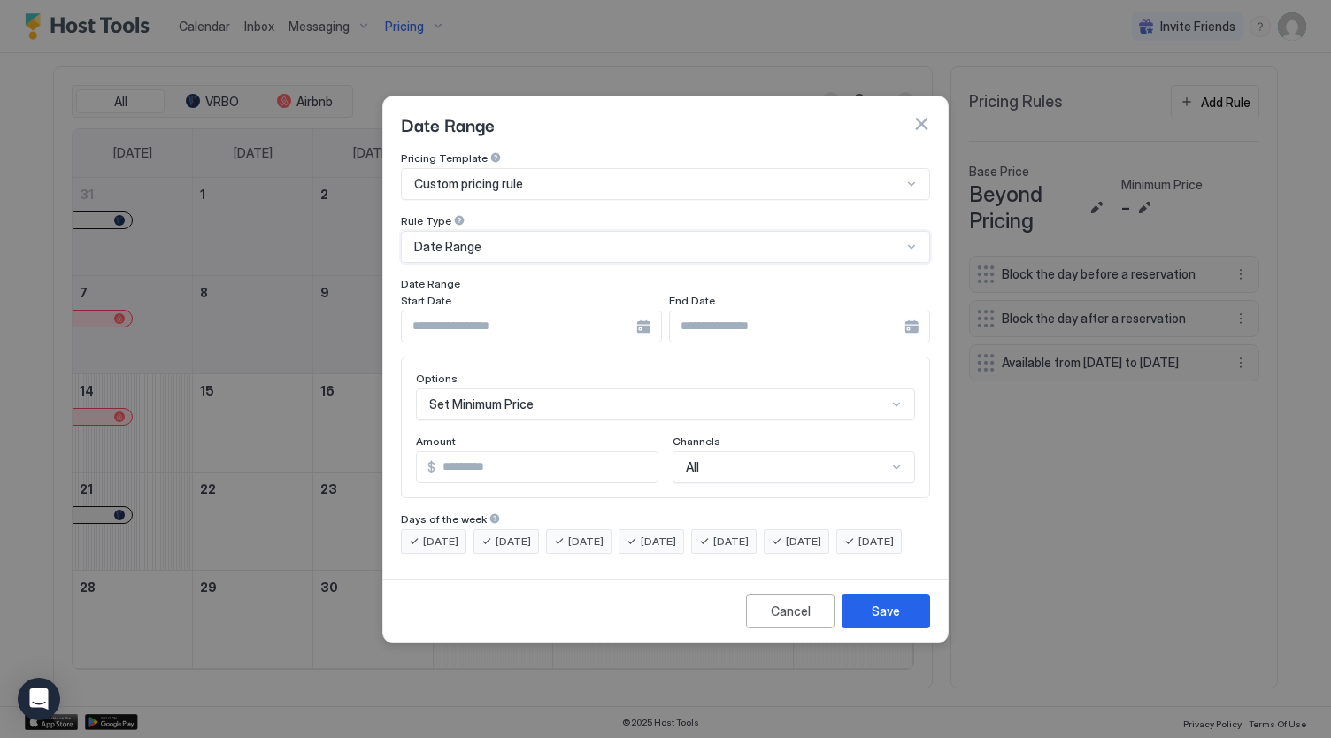
click at [509, 317] on input "Input Field" at bounding box center [519, 327] width 235 height 30
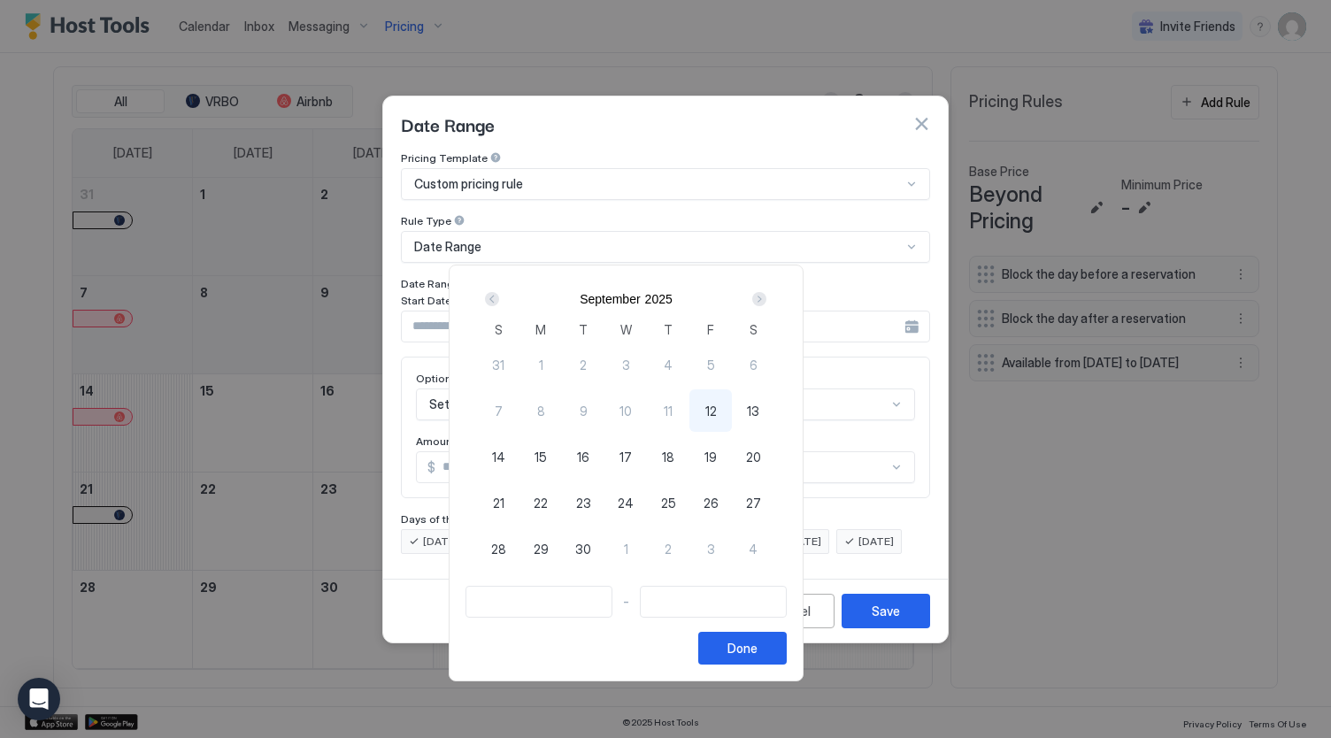
click at [675, 458] on span "18" at bounding box center [668, 457] width 12 height 19
type input "**********"
click at [717, 461] on span "19" at bounding box center [711, 457] width 12 height 19
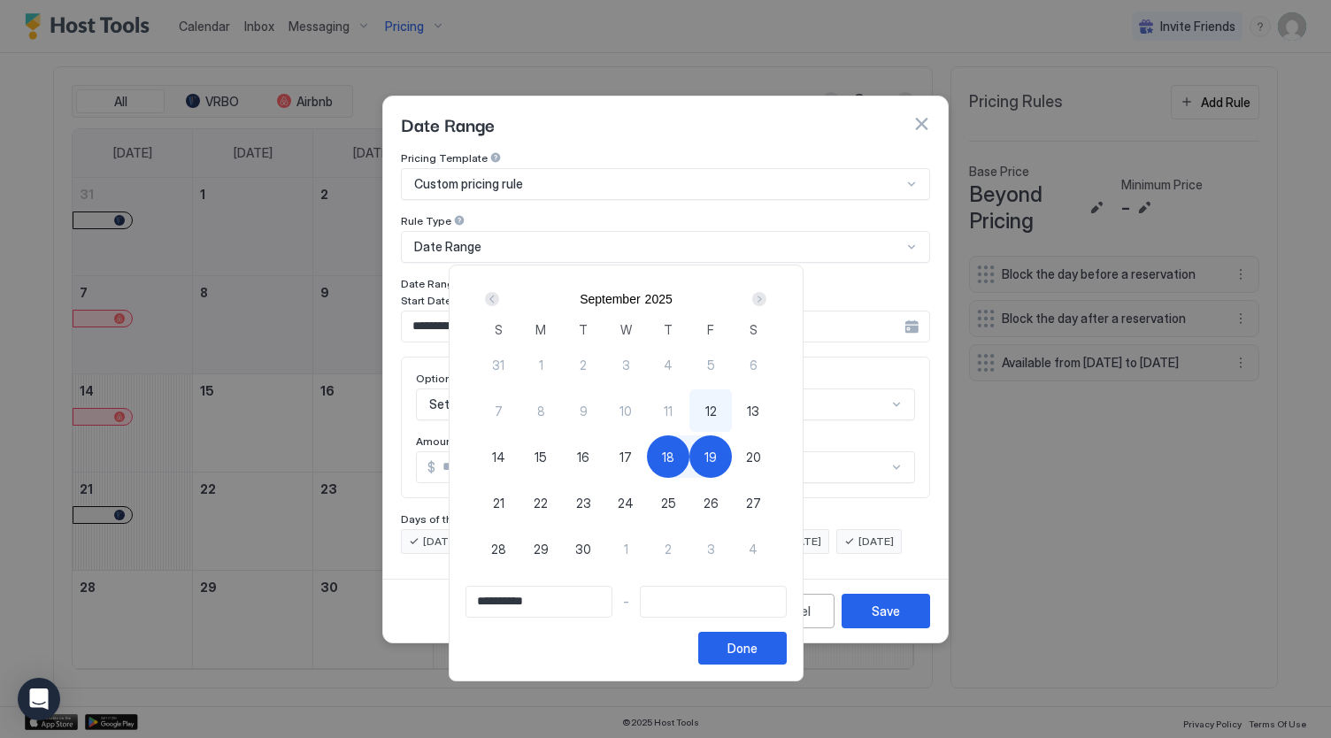
type input "**********"
click at [758, 651] on div "Done" at bounding box center [743, 648] width 30 height 19
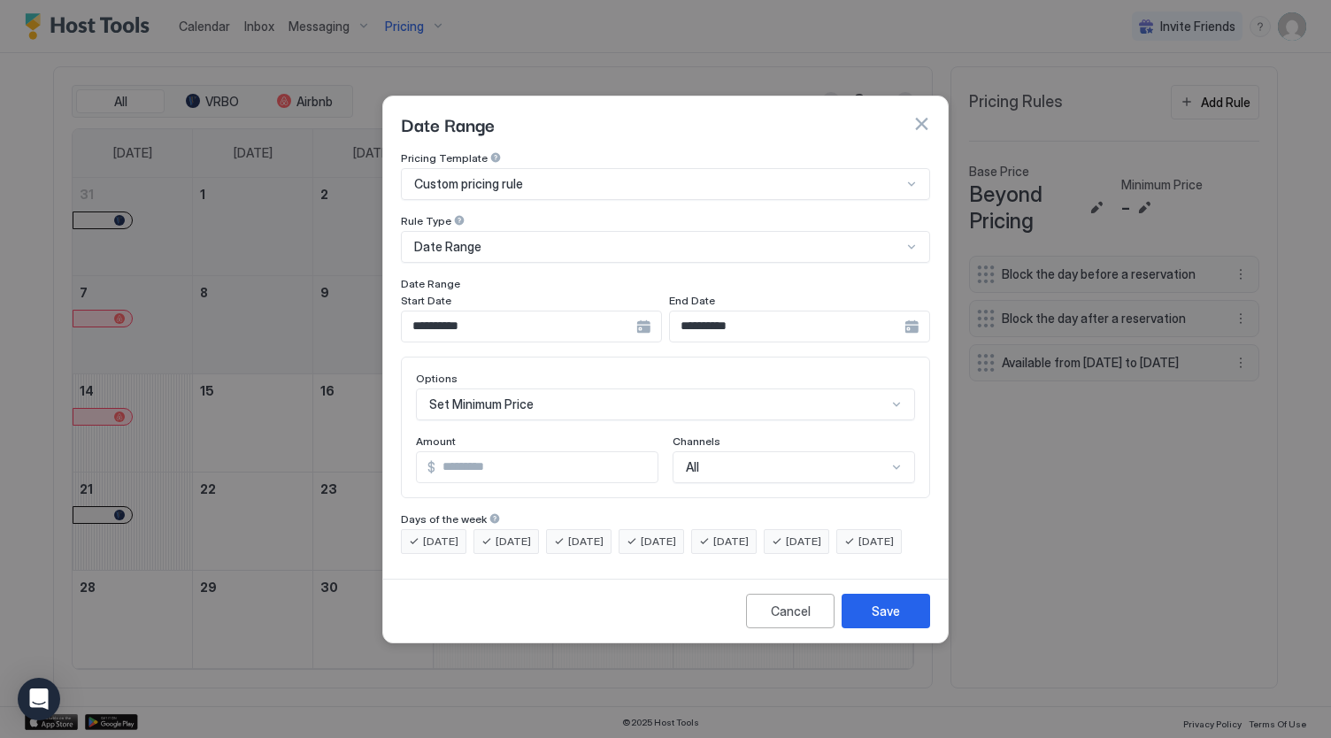
click at [570, 393] on div "Set Minimum Price" at bounding box center [665, 405] width 499 height 32
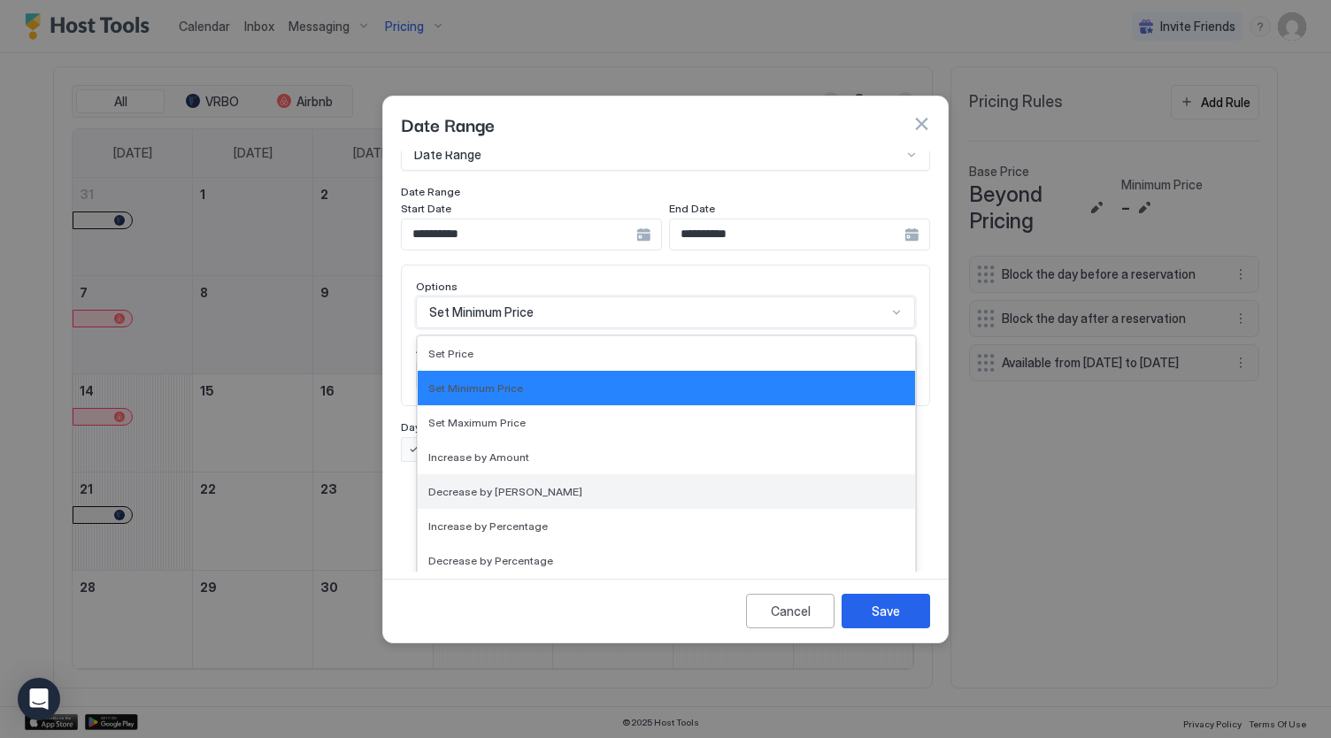
scroll to position [321, 0]
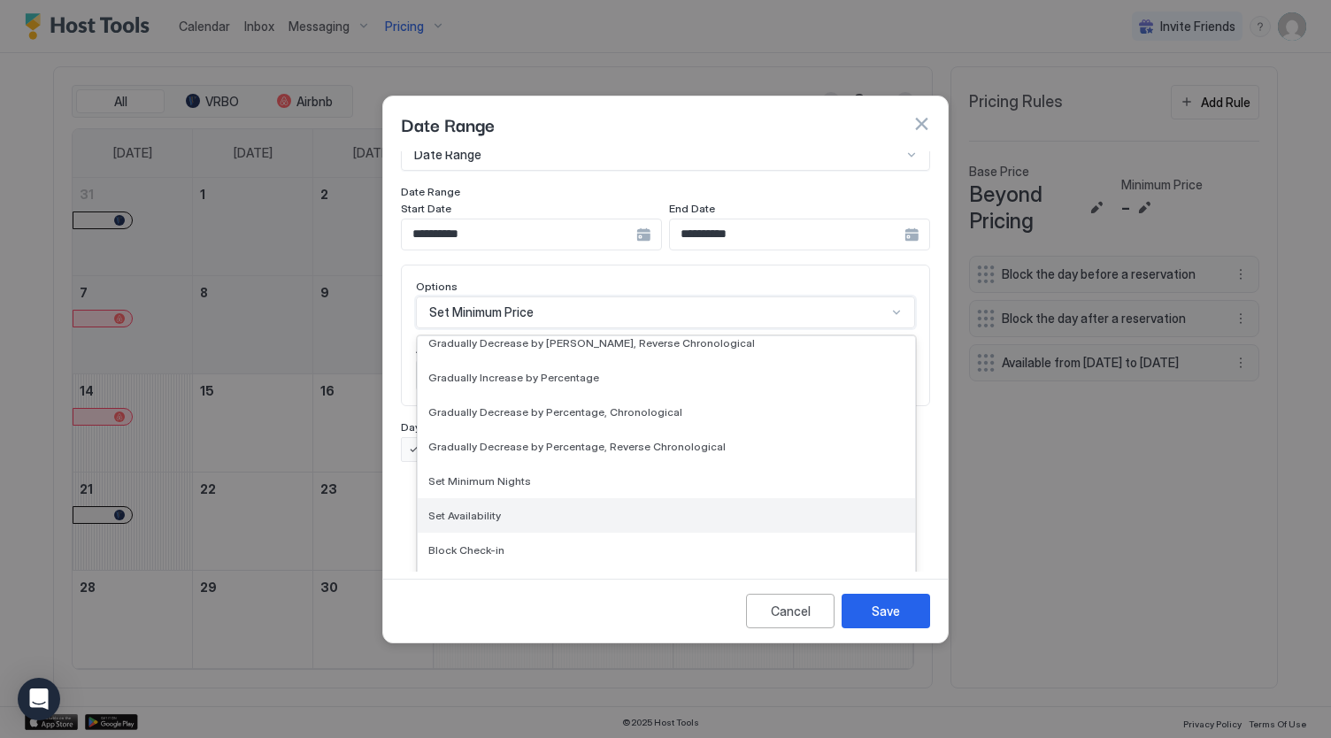
click at [526, 509] on div "Set Availability" at bounding box center [666, 515] width 476 height 13
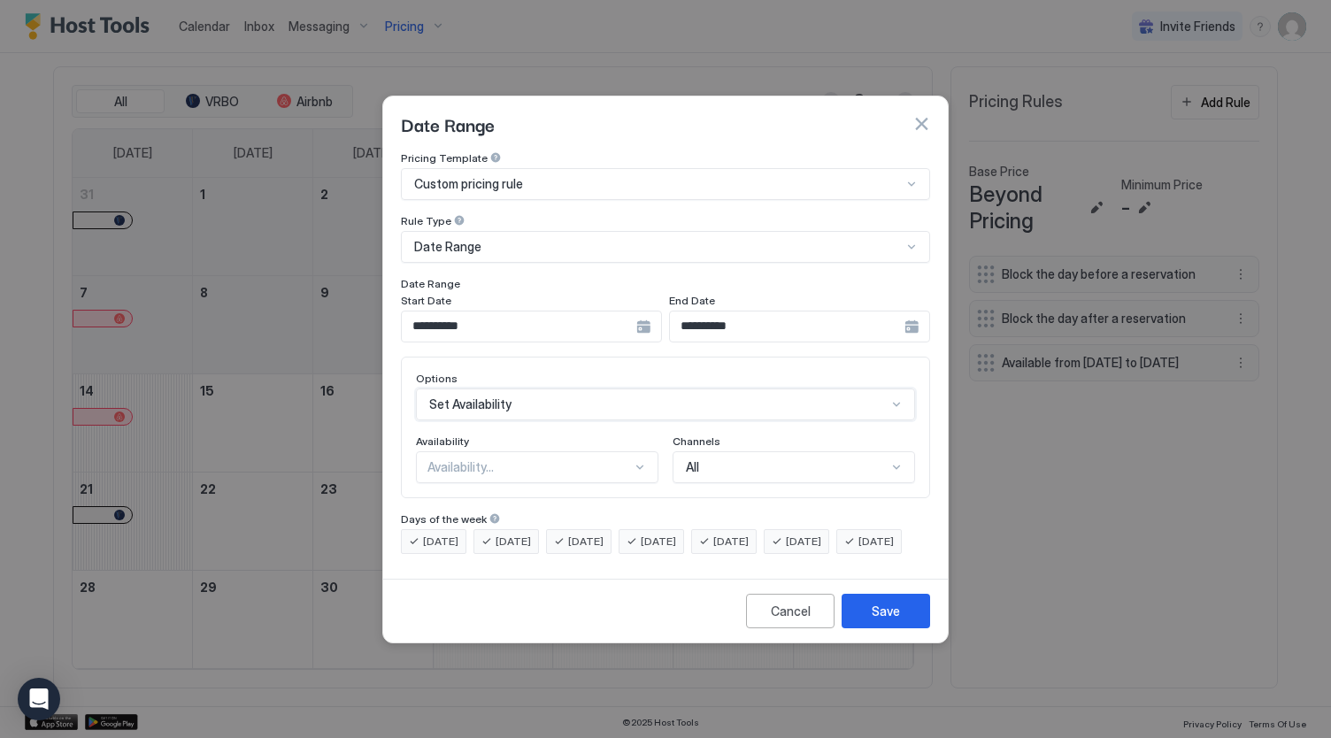
click at [531, 459] on div "Availability..." at bounding box center [530, 467] width 204 height 16
click at [529, 502] on div "Available" at bounding box center [538, 508] width 220 height 13
click at [878, 621] on div "Save" at bounding box center [886, 611] width 28 height 19
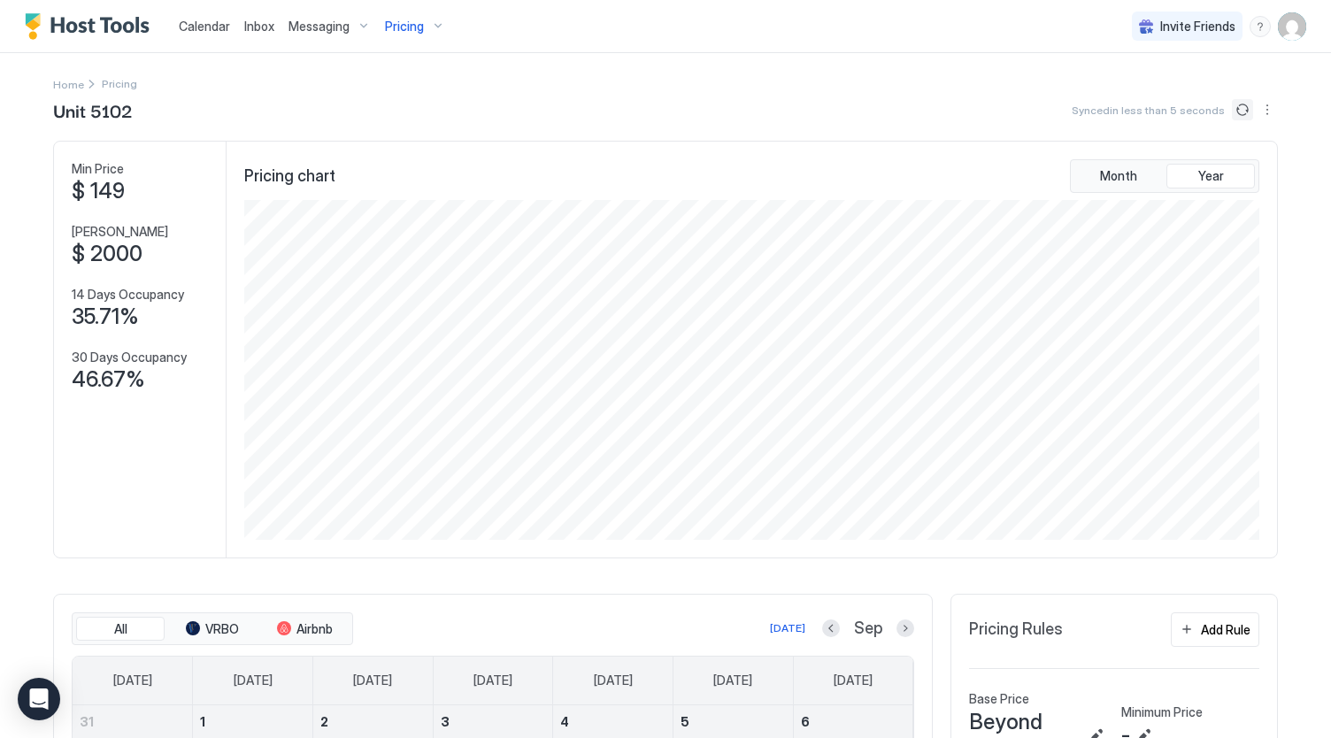
click at [1236, 107] on button "Sync prices" at bounding box center [1242, 109] width 21 height 21
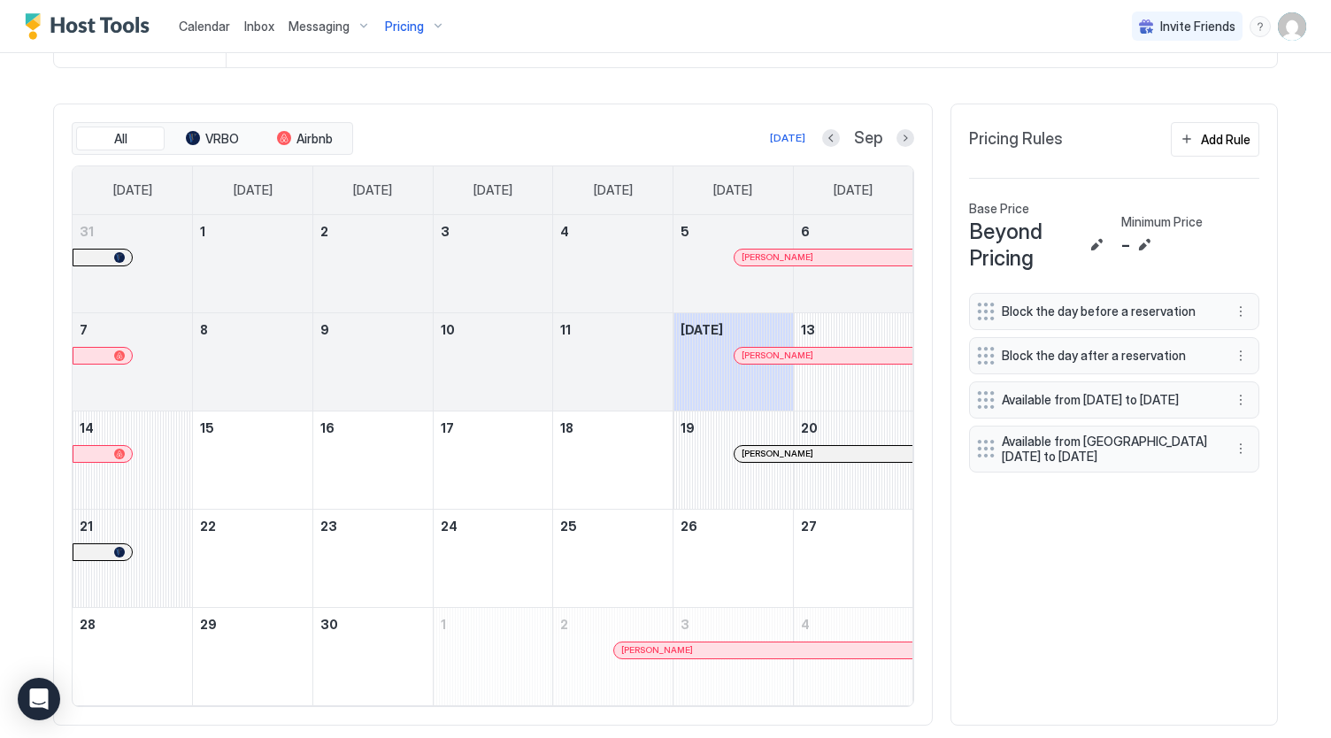
scroll to position [535, 0]
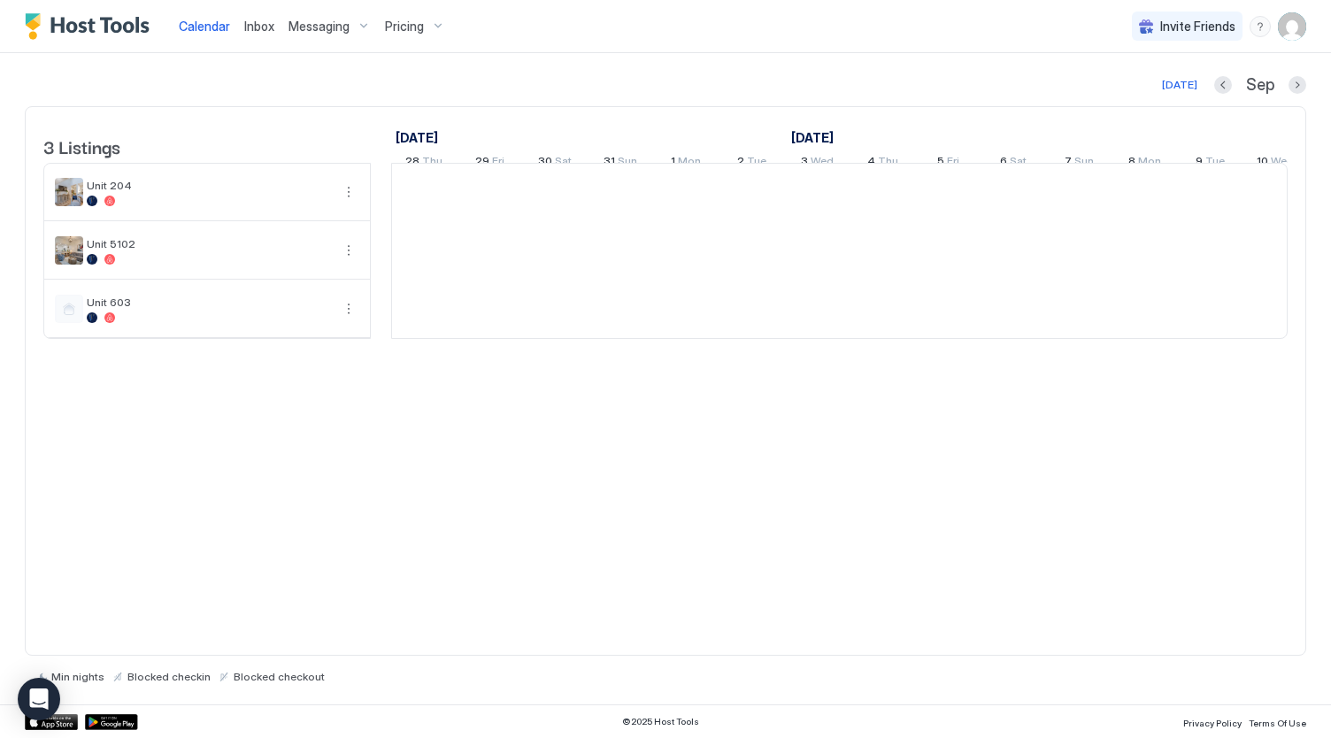
scroll to position [0, 983]
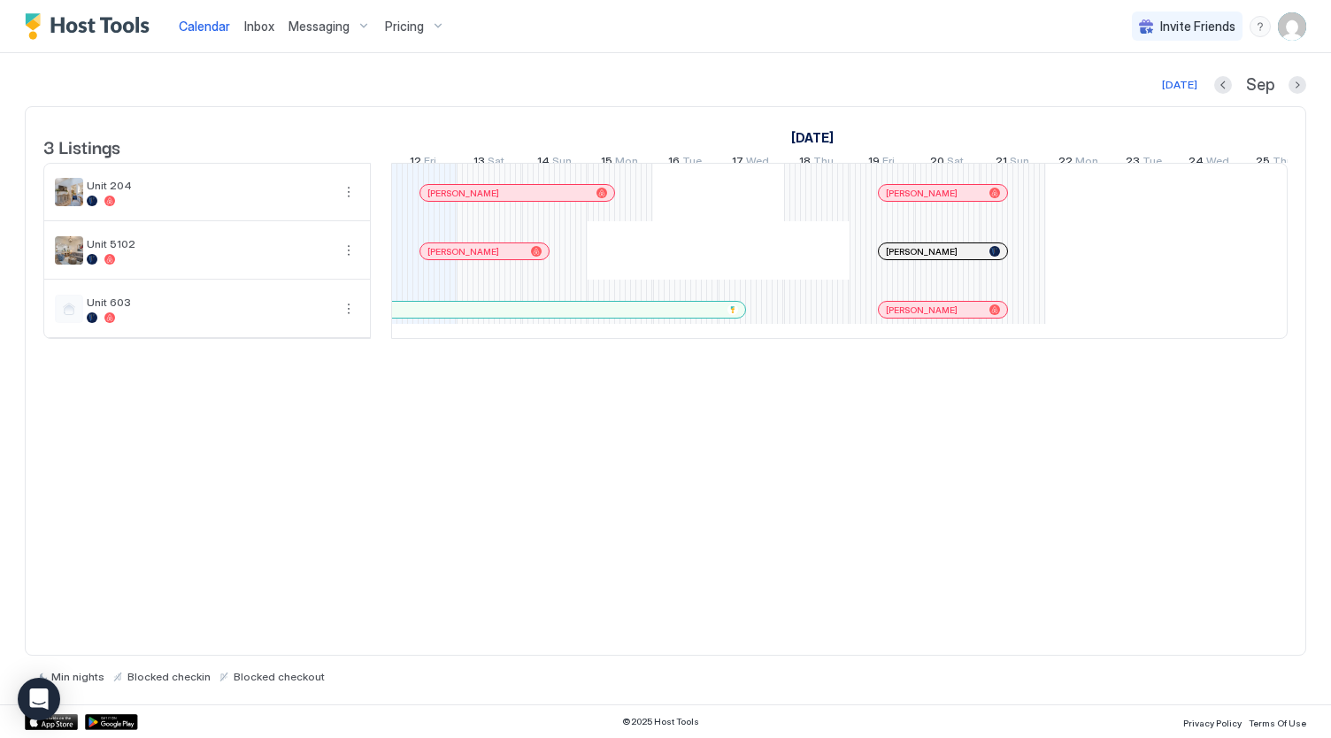
click at [407, 13] on div "Pricing" at bounding box center [415, 27] width 74 height 30
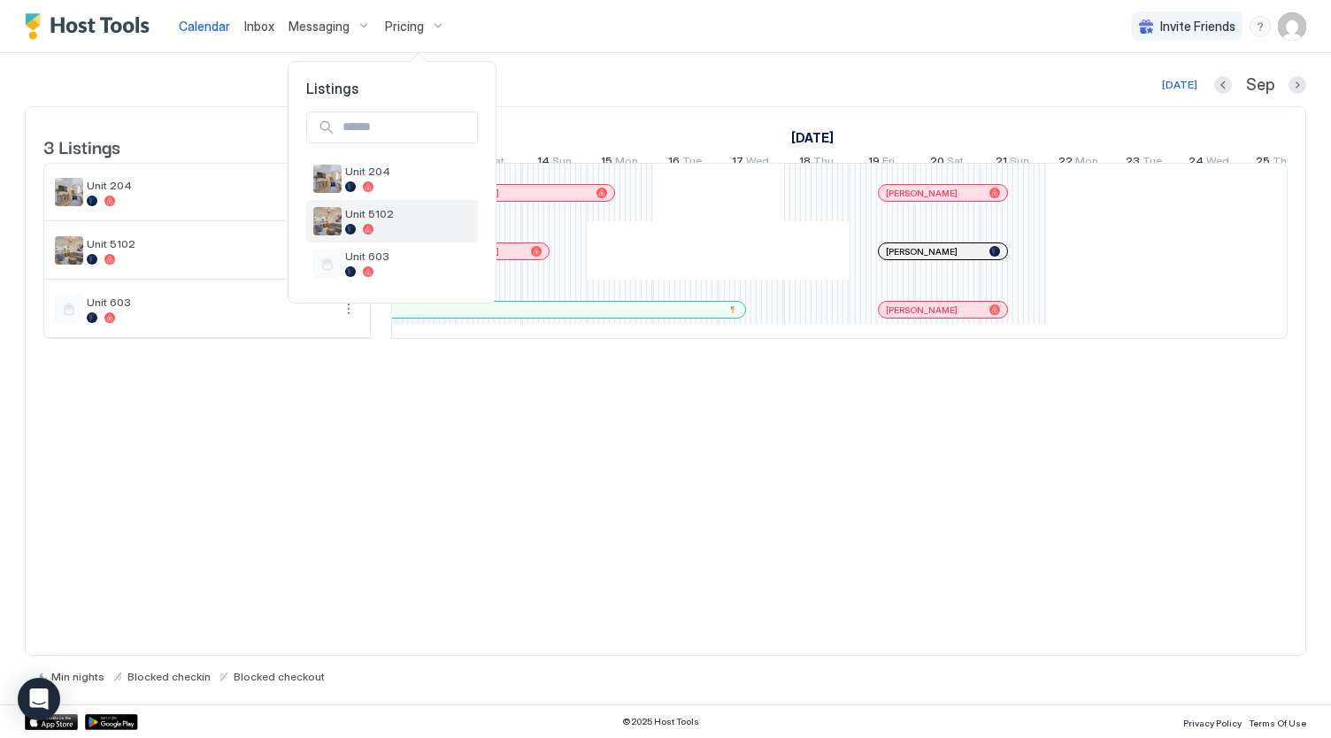
click at [406, 204] on div "Unit 5102" at bounding box center [392, 221] width 172 height 42
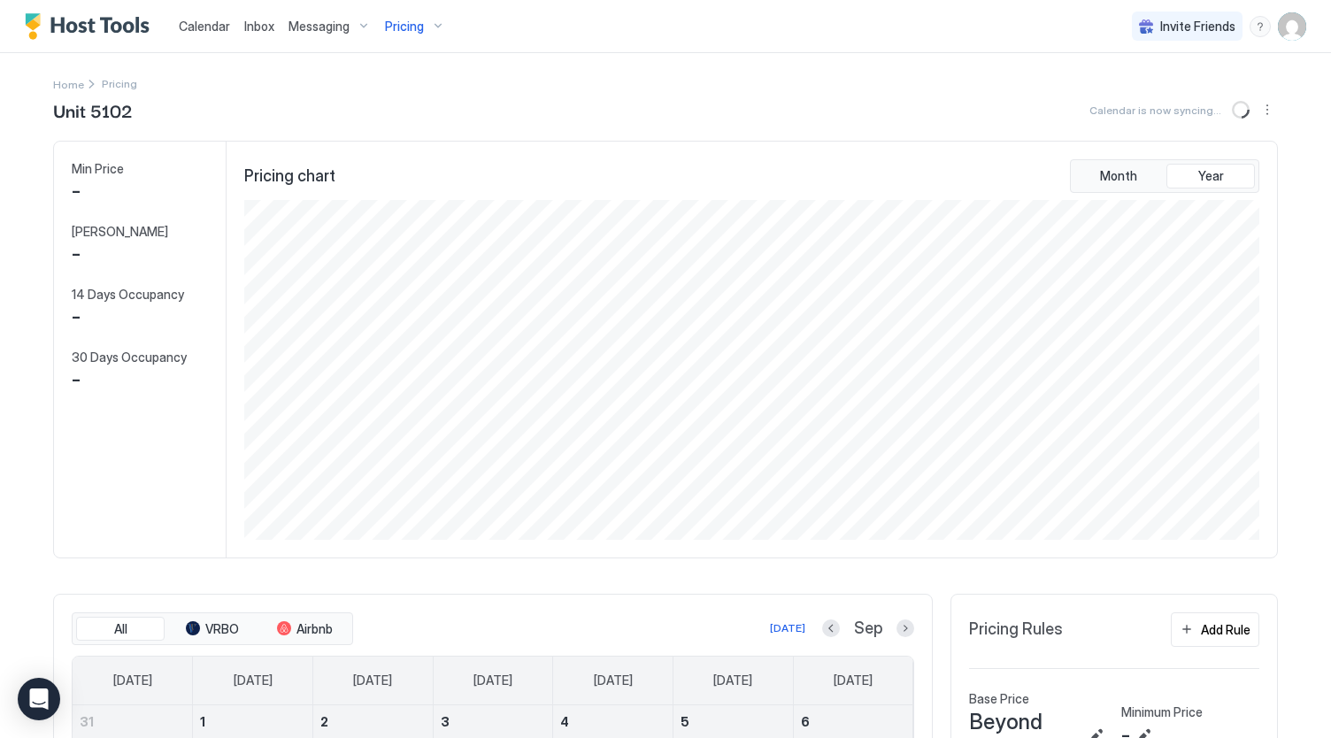
scroll to position [340, 1020]
click at [1232, 114] on button "Sync prices" at bounding box center [1242, 109] width 21 height 21
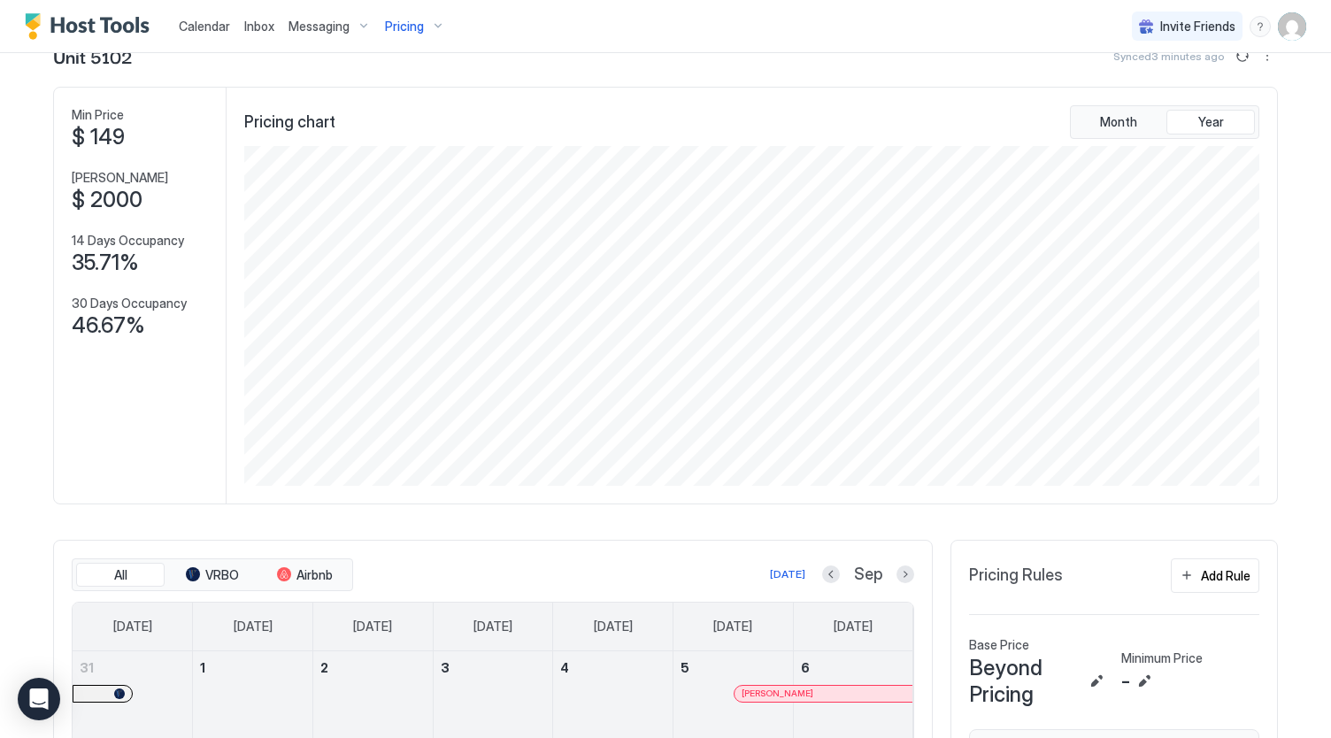
scroll to position [0, 0]
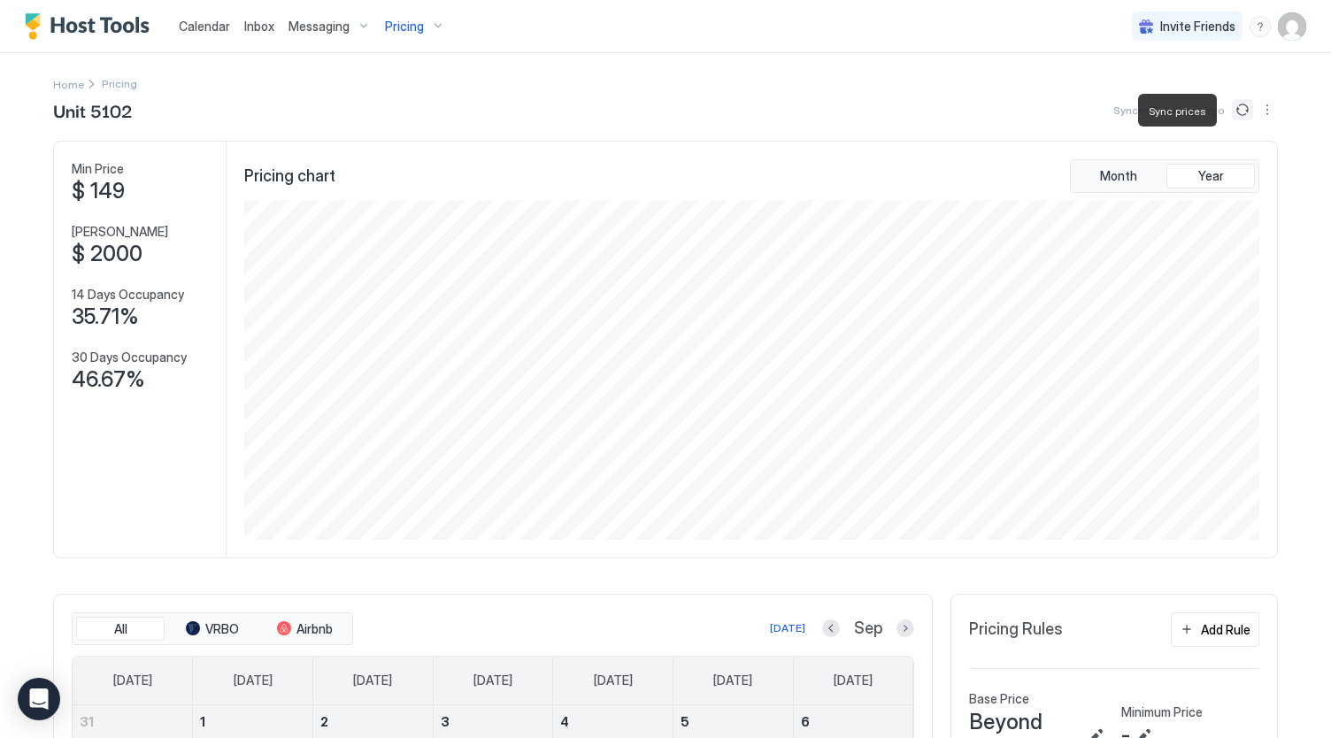
click at [1232, 111] on button "Sync prices" at bounding box center [1242, 109] width 21 height 21
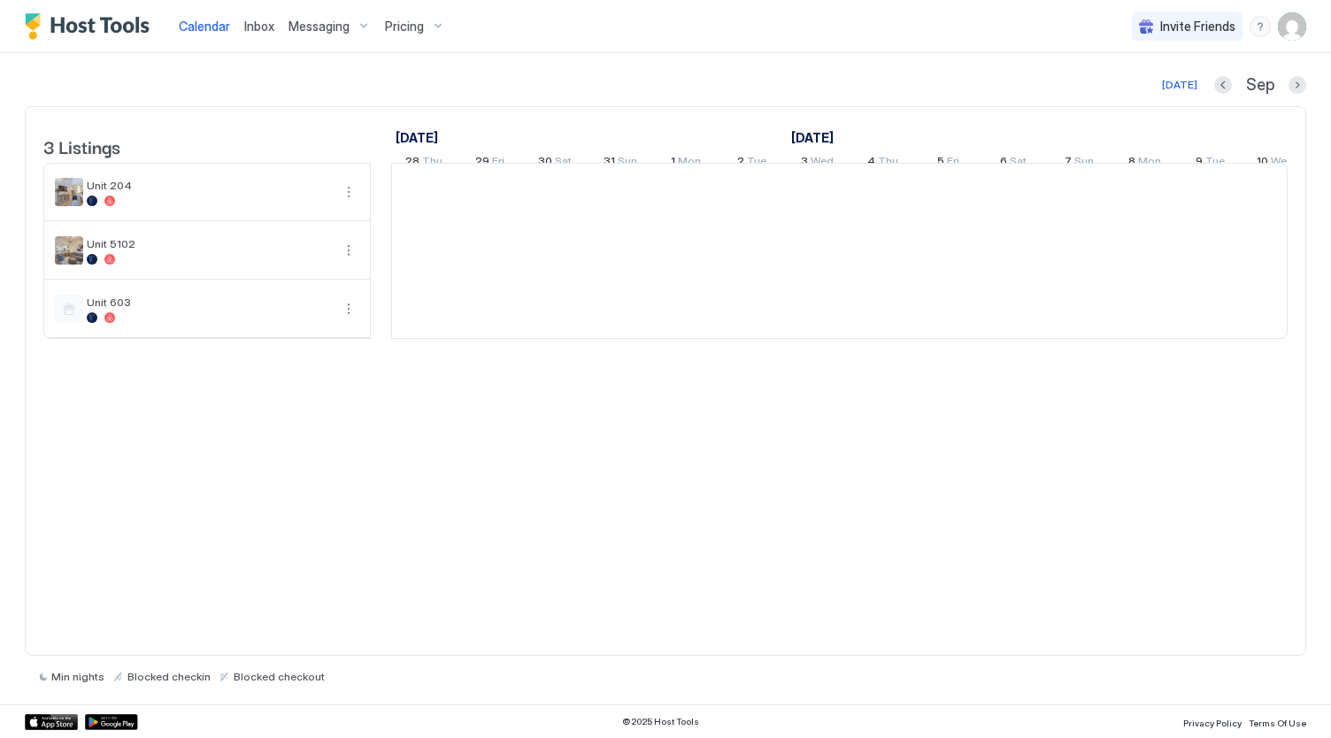
scroll to position [0, 983]
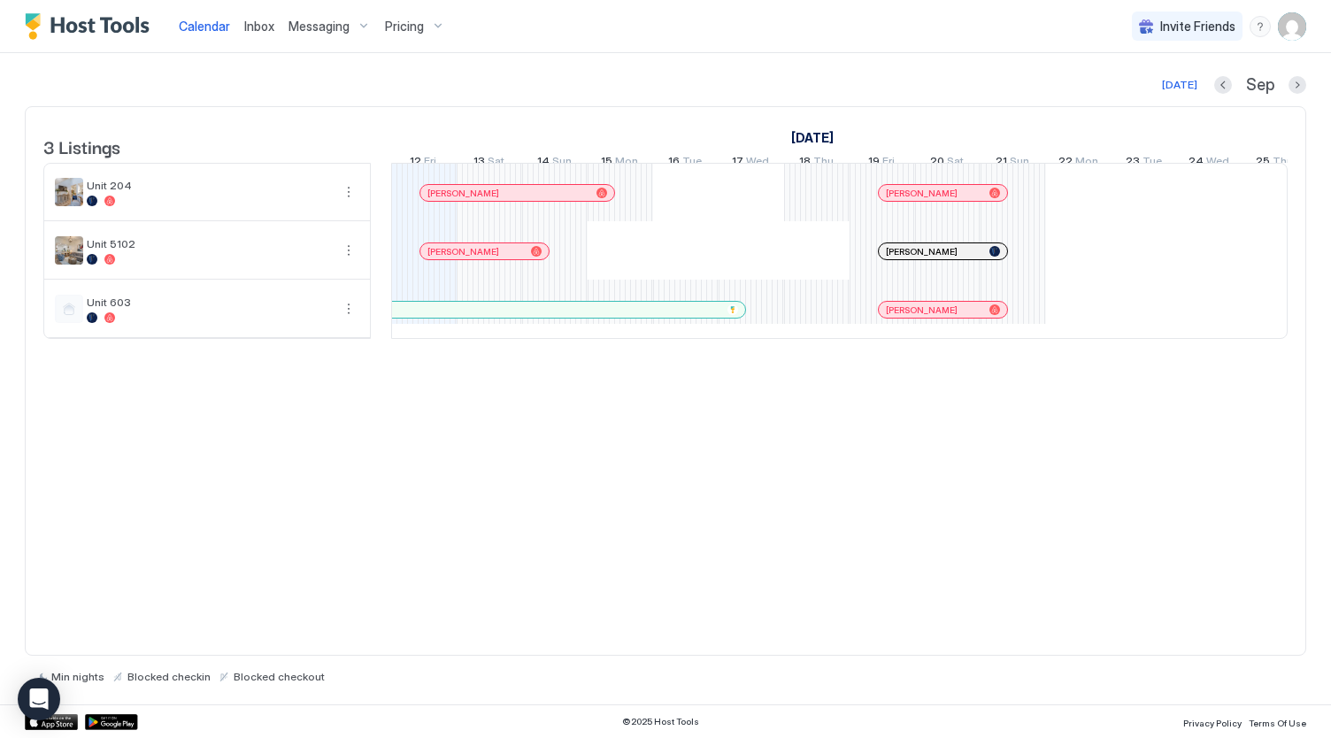
click at [397, 19] on span "Pricing" at bounding box center [404, 27] width 39 height 16
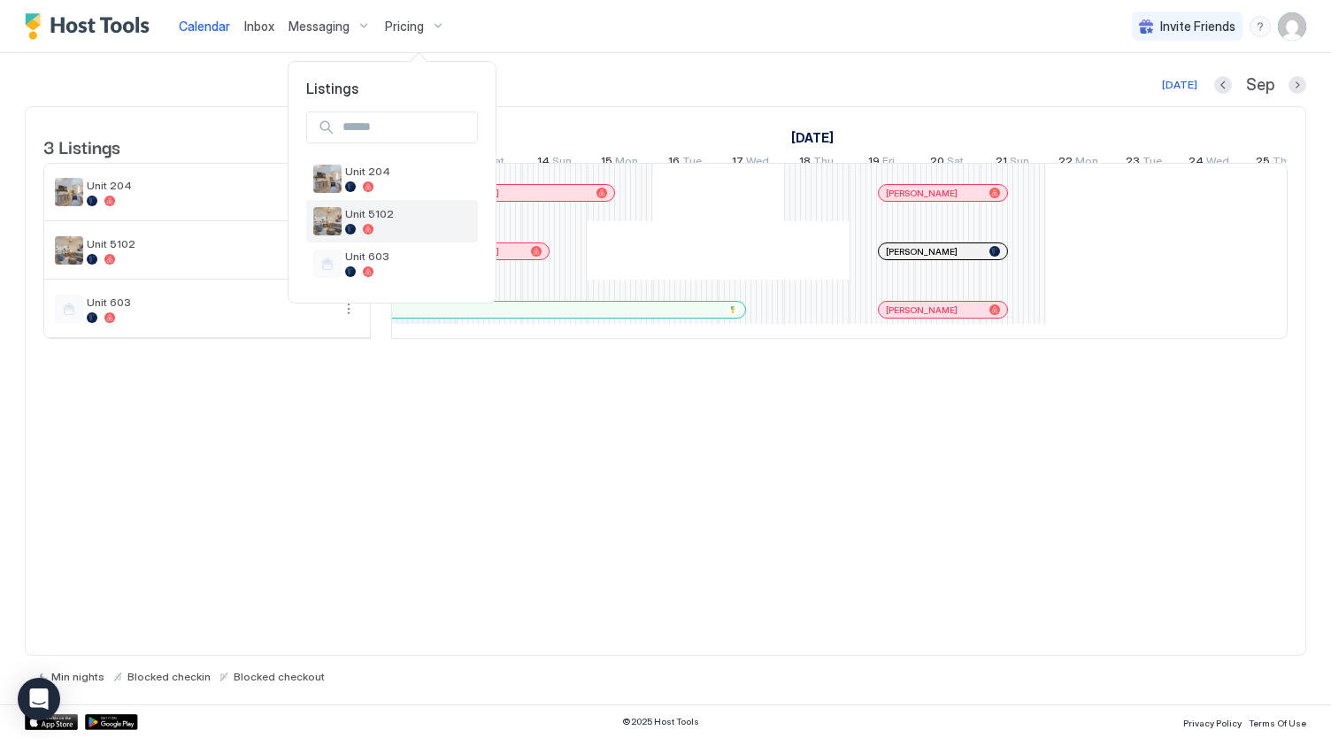
click at [407, 223] on div "Unit 5102" at bounding box center [408, 220] width 126 height 27
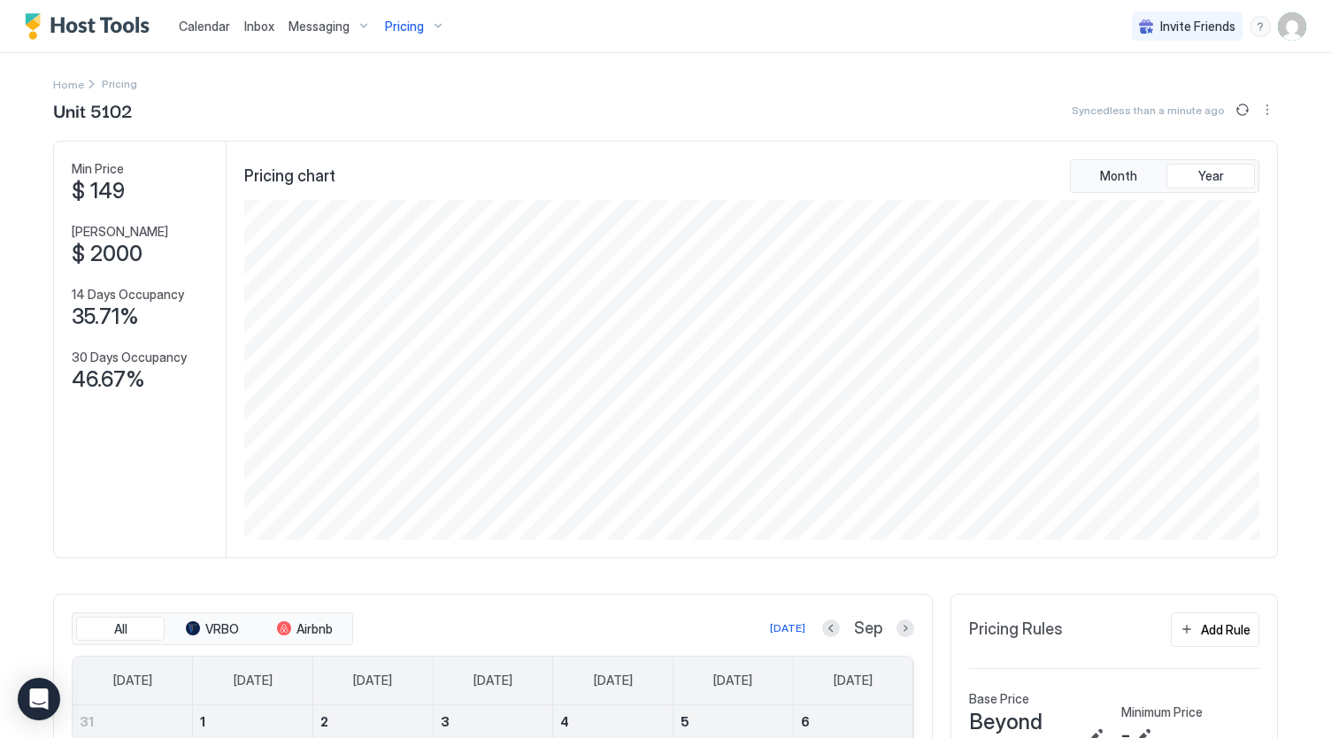
scroll to position [535, 0]
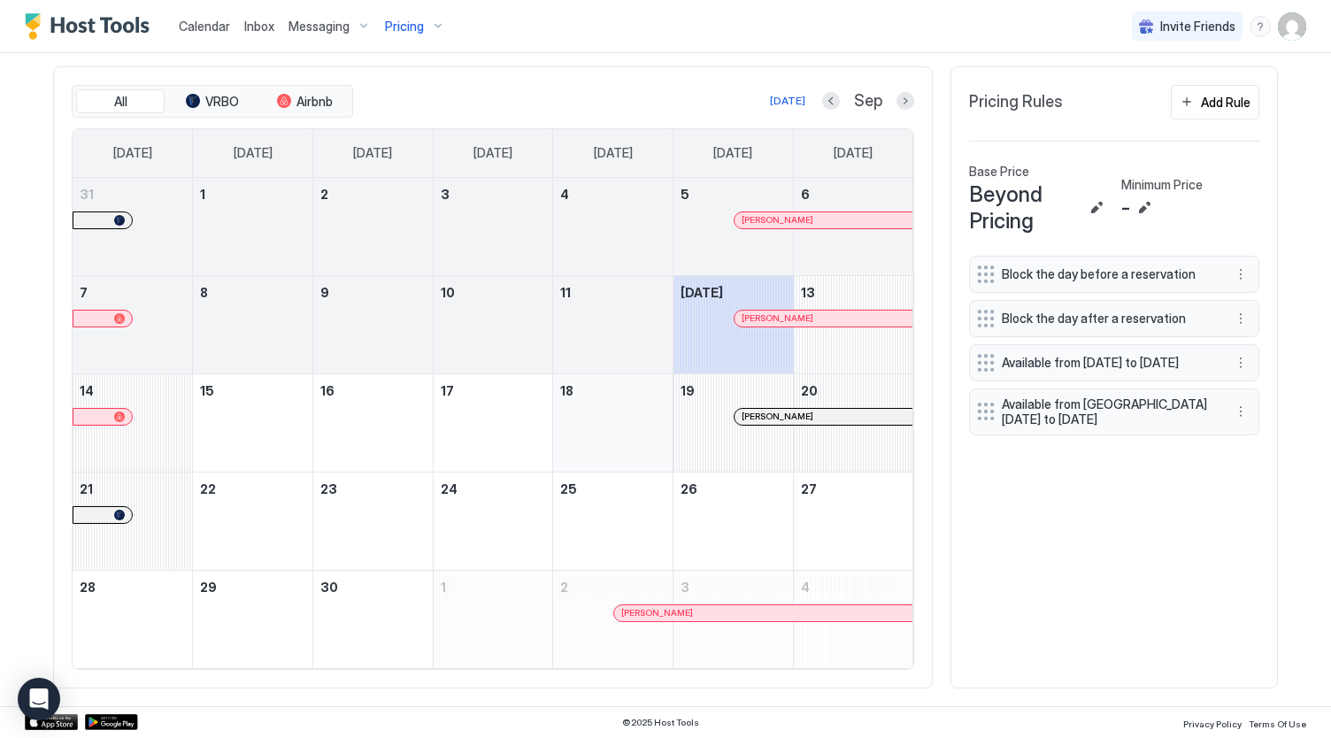
click at [634, 393] on div "September 18, 2025" at bounding box center [612, 423] width 105 height 83
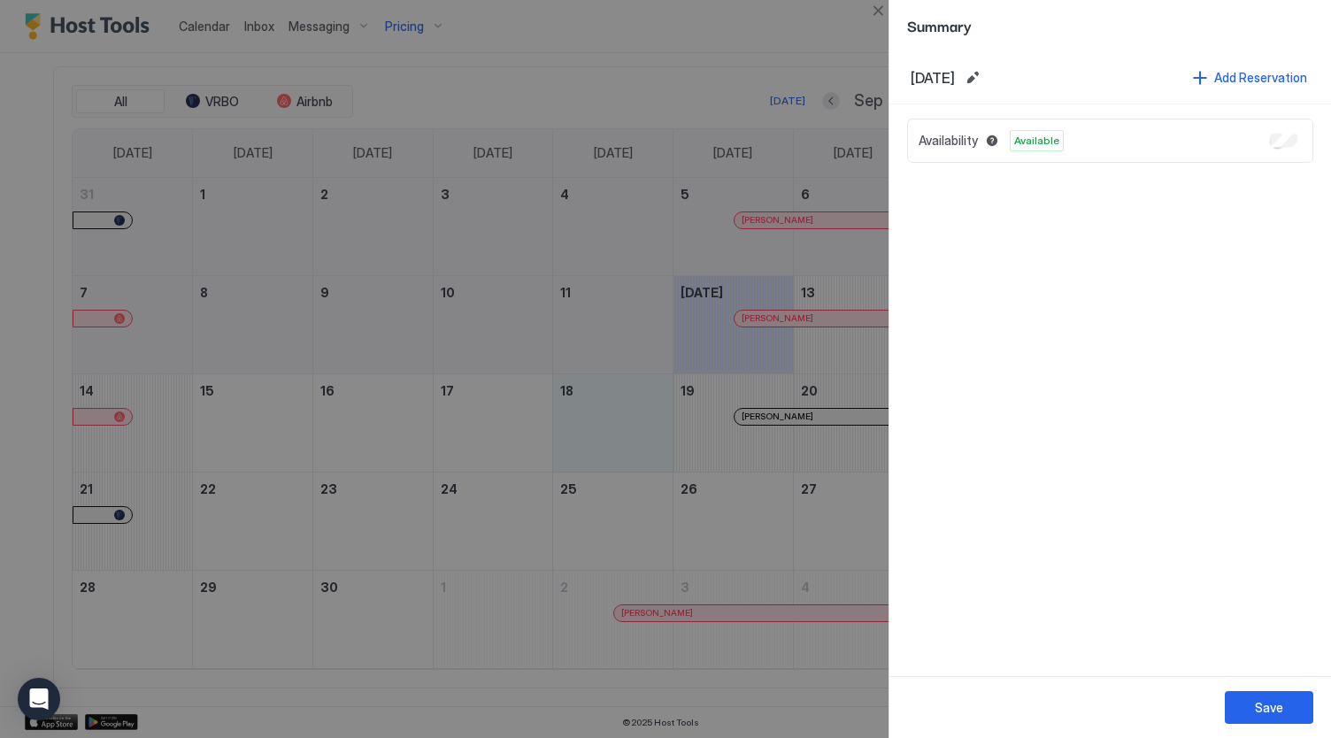
click at [540, 413] on div at bounding box center [665, 369] width 1331 height 738
click at [351, 445] on div at bounding box center [665, 369] width 1331 height 738
